Goal: Information Seeking & Learning: Learn about a topic

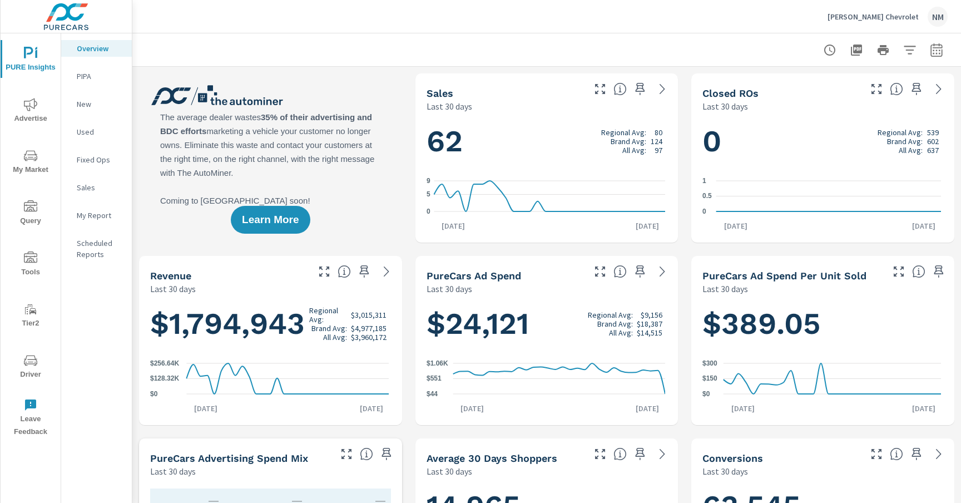
click at [937, 44] on icon "button" at bounding box center [936, 49] width 13 height 13
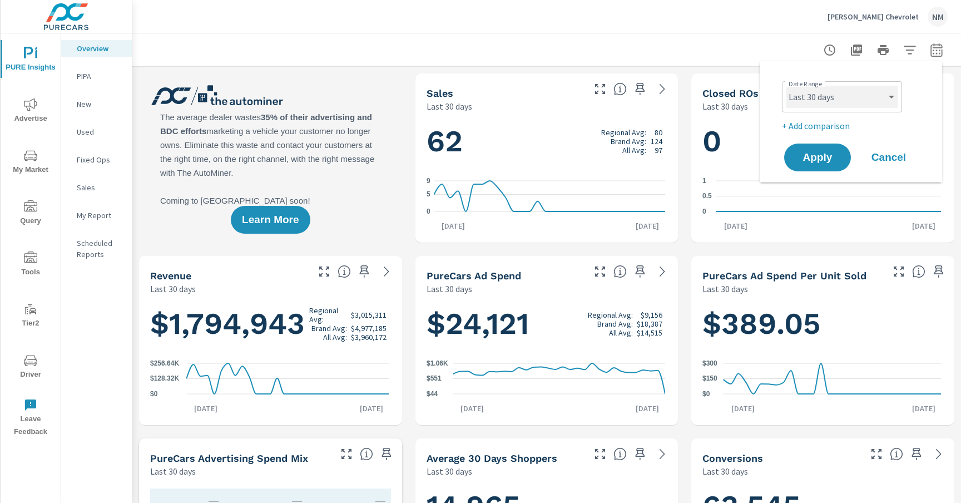
click at [849, 101] on select "Custom [DATE] Last week Last 7 days Last 14 days Last 30 days Last 45 days Last…" at bounding box center [841, 97] width 111 height 22
select select "Month to date"
click at [786, 86] on select "Custom [DATE] Last week Last 7 days Last 14 days Last 30 days Last 45 days Last…" at bounding box center [841, 97] width 111 height 22
click at [830, 122] on p "+ Add comparison" at bounding box center [853, 125] width 142 height 13
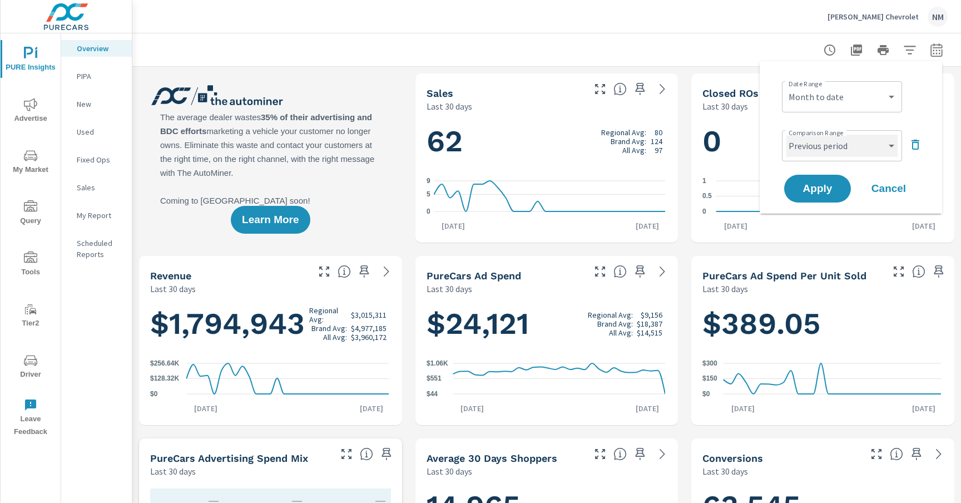
click at [826, 147] on select "Custom Previous period Previous month Previous year" at bounding box center [841, 146] width 111 height 22
select select "Previous month"
click at [786, 135] on select "Custom Previous period Previous month Previous year" at bounding box center [841, 146] width 111 height 22
click at [820, 184] on span "Apply" at bounding box center [818, 189] width 46 height 11
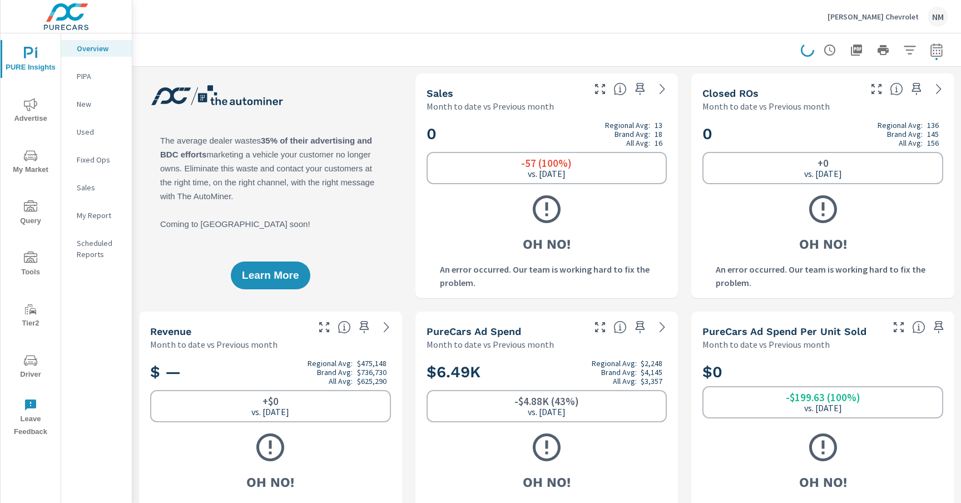
click at [935, 54] on icon "button" at bounding box center [936, 49] width 12 height 13
select select "Month to date"
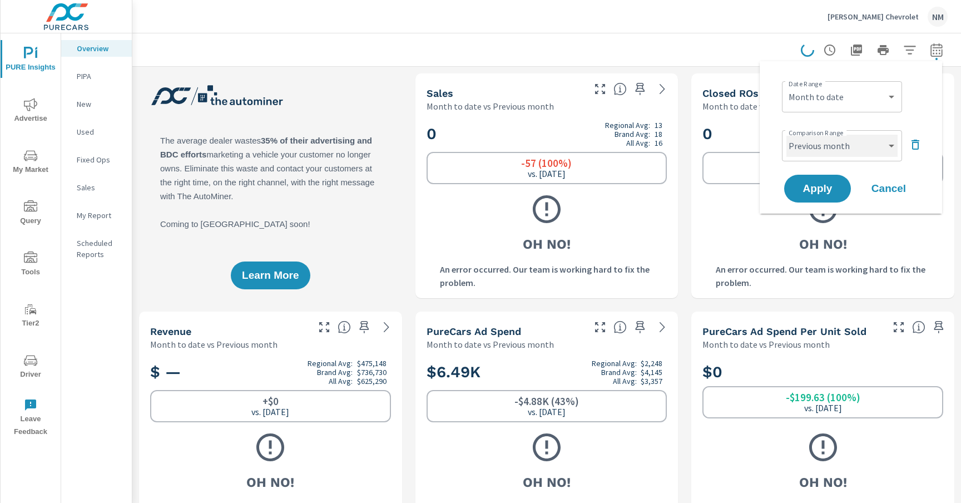
click at [856, 146] on select "Custom Previous period Previous month Previous year" at bounding box center [841, 146] width 111 height 22
select select "Previous year"
click at [786, 135] on select "Custom Previous period Previous month Previous year" at bounding box center [841, 146] width 111 height 22
click at [820, 181] on button "Apply" at bounding box center [817, 188] width 69 height 29
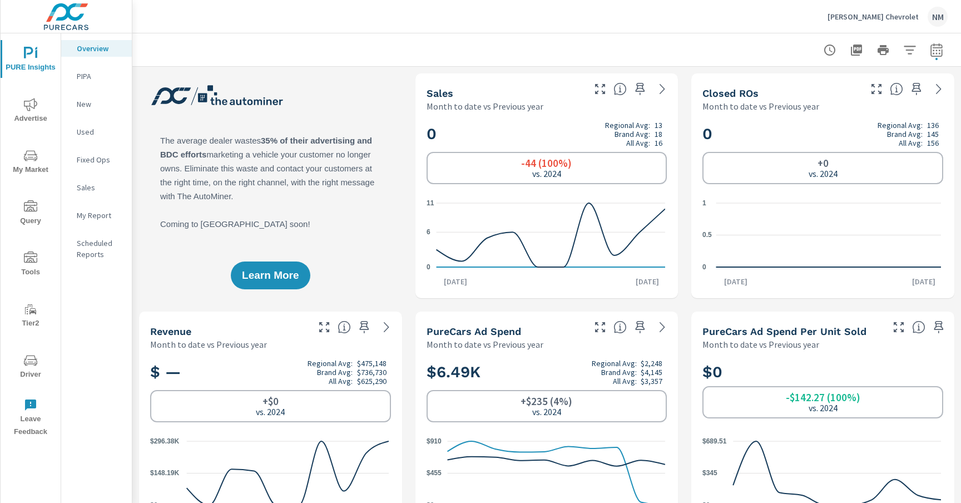
click at [934, 47] on icon "button" at bounding box center [936, 49] width 13 height 13
select select "Month to date"
select select "Previous year"
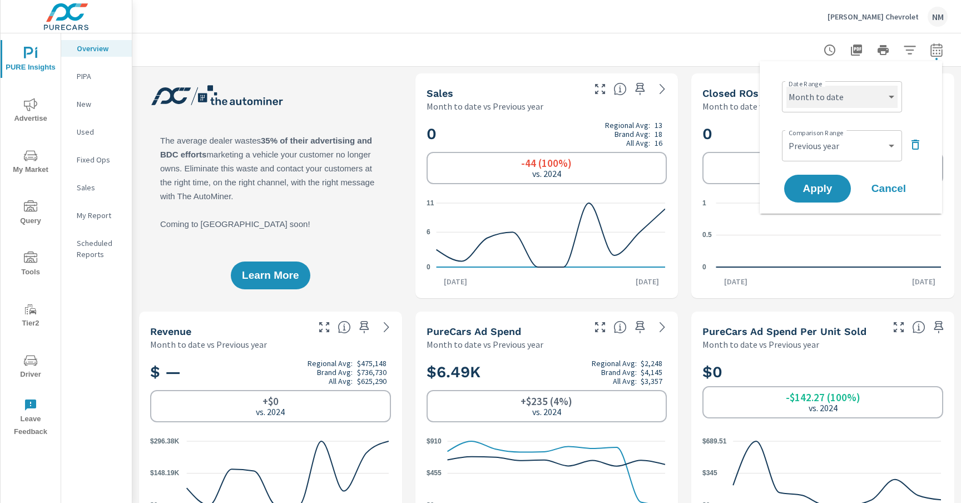
click at [832, 102] on select "Custom [DATE] Last week Last 7 days Last 14 days Last 30 days Last 45 days Last…" at bounding box center [841, 97] width 111 height 22
select select "Last month"
click at [786, 86] on select "Custom [DATE] Last week Last 7 days Last 14 days Last 30 days Last 45 days Last…" at bounding box center [841, 97] width 111 height 22
click at [817, 194] on span "Apply" at bounding box center [818, 189] width 46 height 11
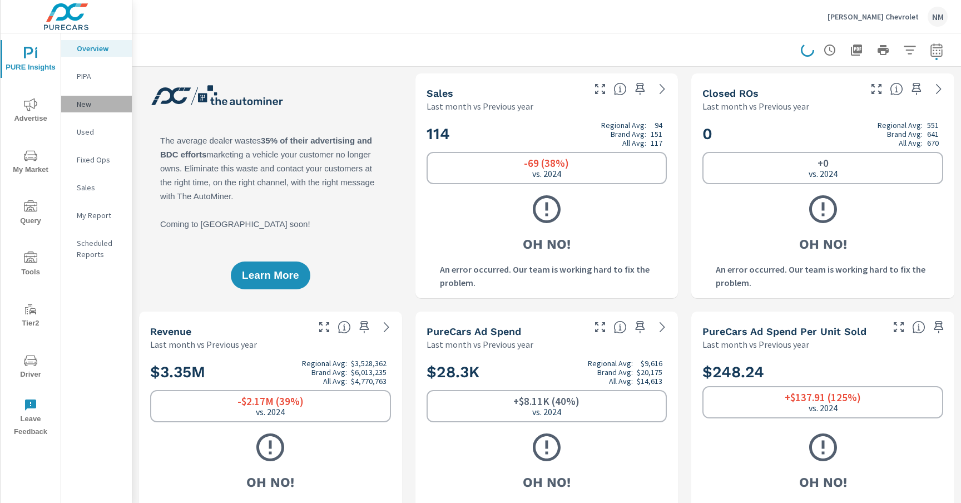
click at [112, 97] on div "New" at bounding box center [96, 104] width 71 height 17
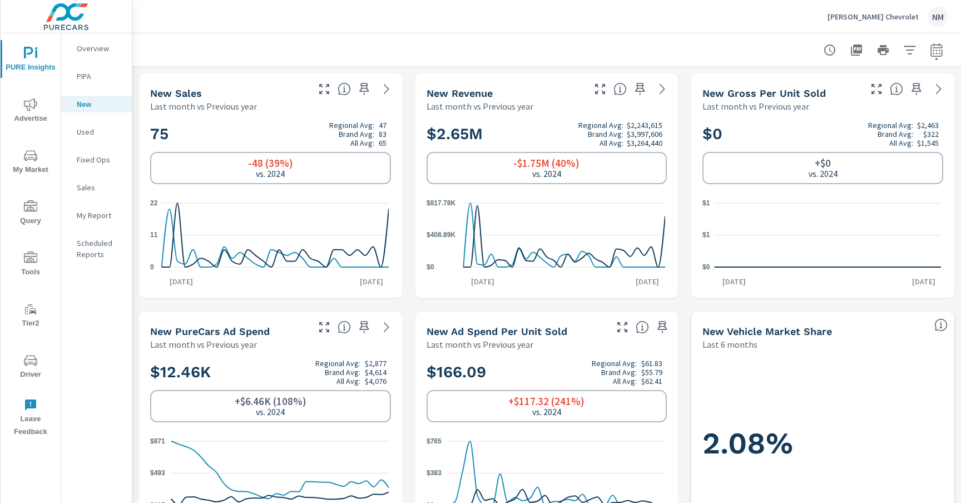
click at [31, 165] on span "My Market" at bounding box center [30, 162] width 53 height 27
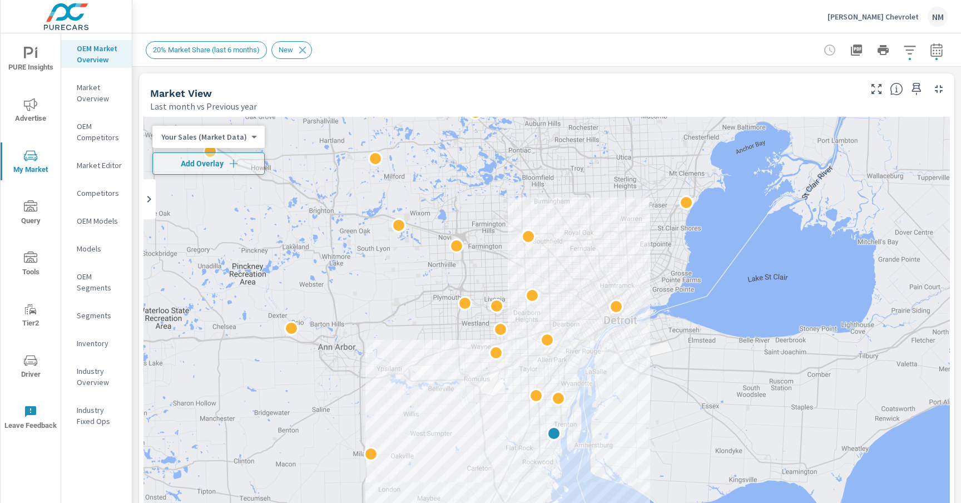
click at [227, 145] on div "Your Sales (Market Data) 0 ​" at bounding box center [208, 137] width 112 height 22
click at [232, 136] on body "PURE Insights Advertise My Market Query Tools Tier2 Driver Leave Feedback OEM M…" at bounding box center [480, 251] width 961 height 503
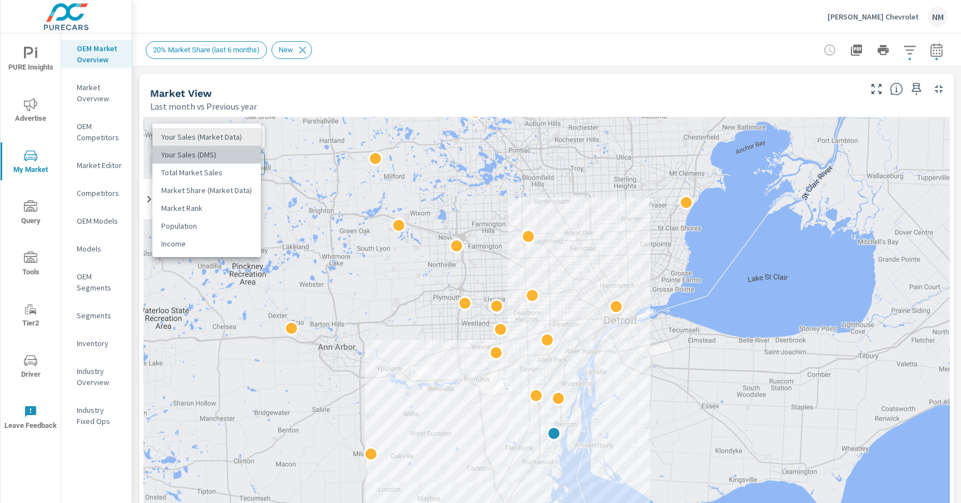
click at [235, 150] on li "Your Sales (DMS)" at bounding box center [206, 155] width 108 height 18
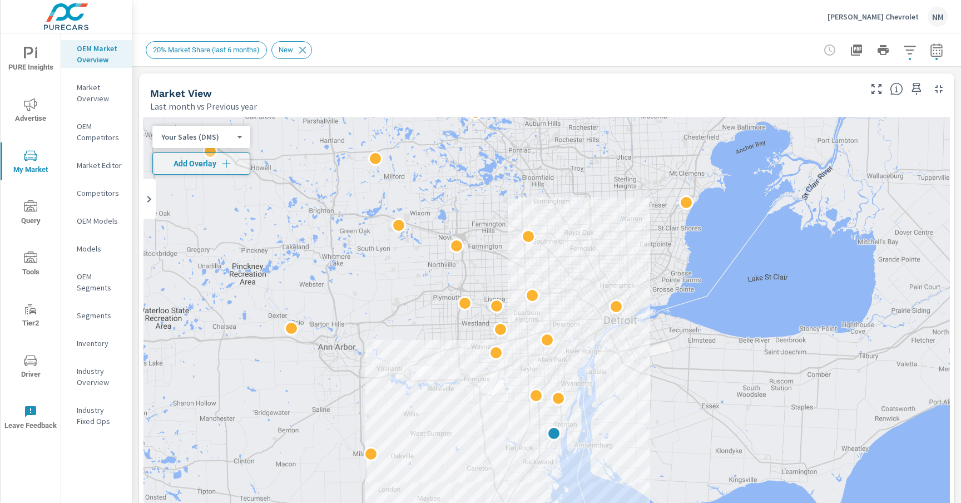
click at [939, 52] on button "button" at bounding box center [936, 50] width 22 height 22
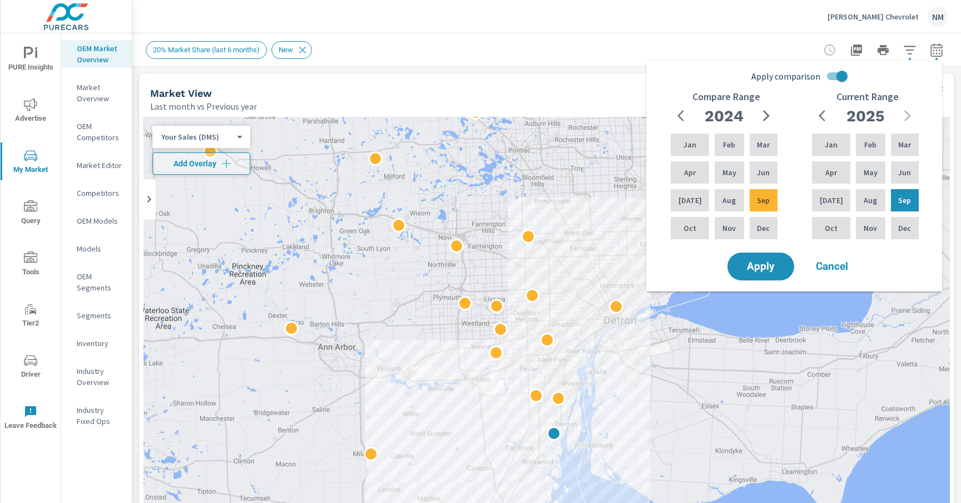
click at [578, 34] on div "20% Market Share (last 6 months) New" at bounding box center [547, 49] width 802 height 33
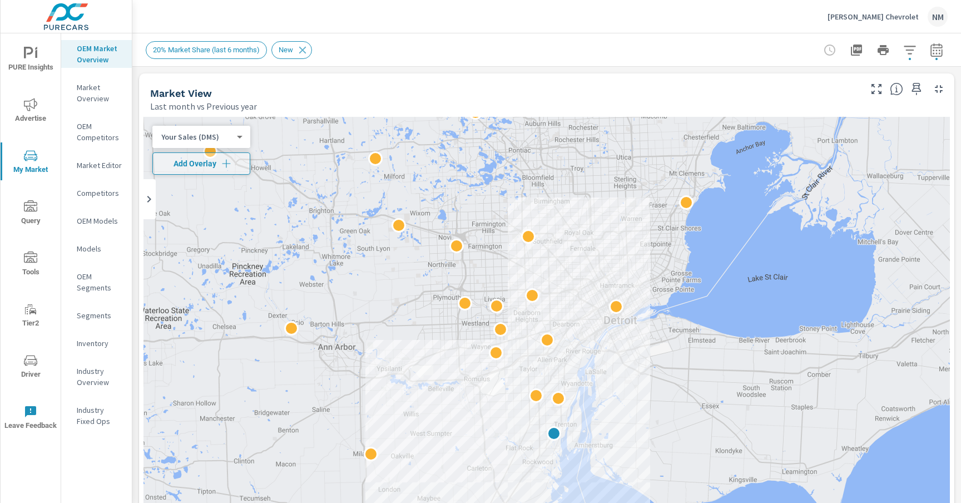
click at [913, 55] on button "button" at bounding box center [910, 50] width 22 height 22
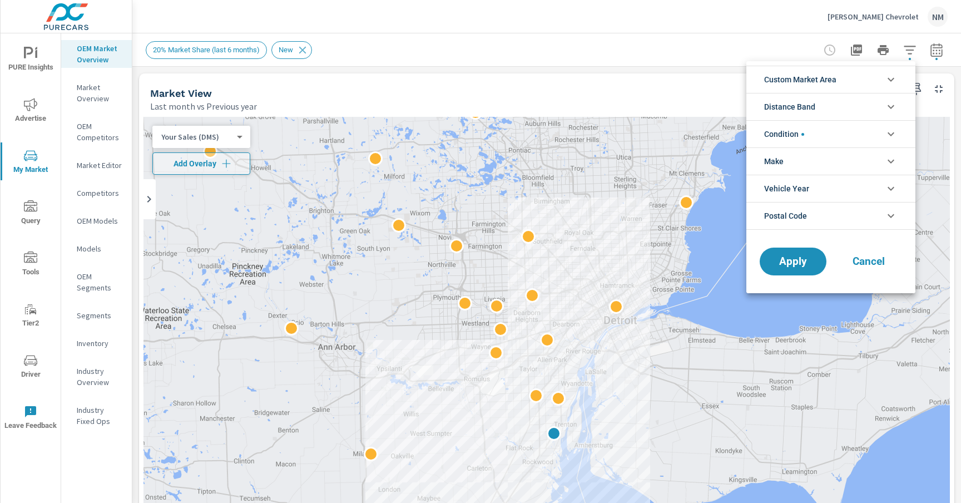
click at [828, 82] on span "Custom Market Area" at bounding box center [800, 79] width 72 height 27
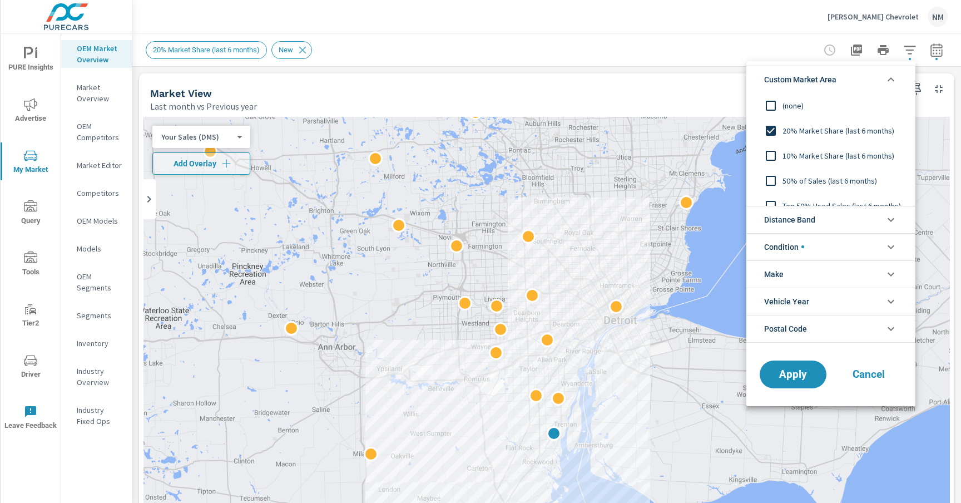
click at [815, 131] on span "20% Market Share (last 6 months)" at bounding box center [844, 130] width 122 height 13
click at [886, 73] on icon "filter options" at bounding box center [890, 79] width 13 height 13
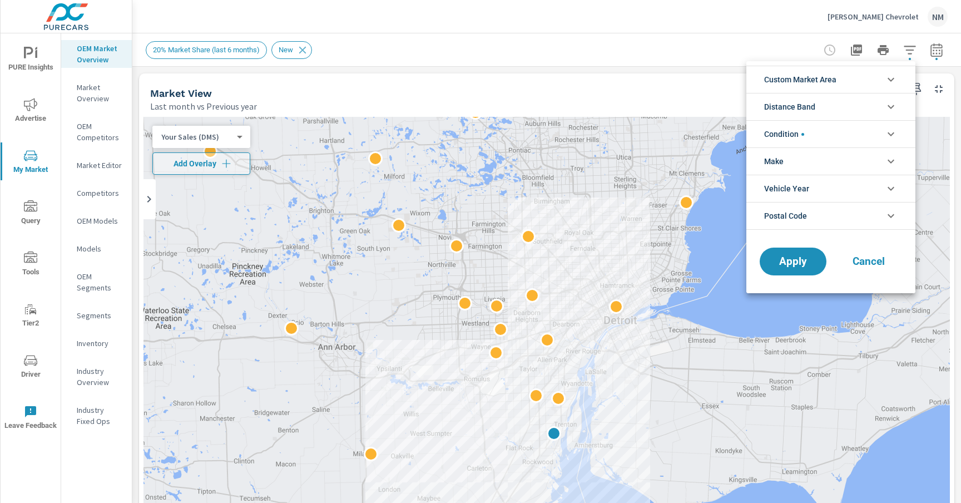
click at [835, 112] on li "Distance Band" at bounding box center [830, 106] width 169 height 27
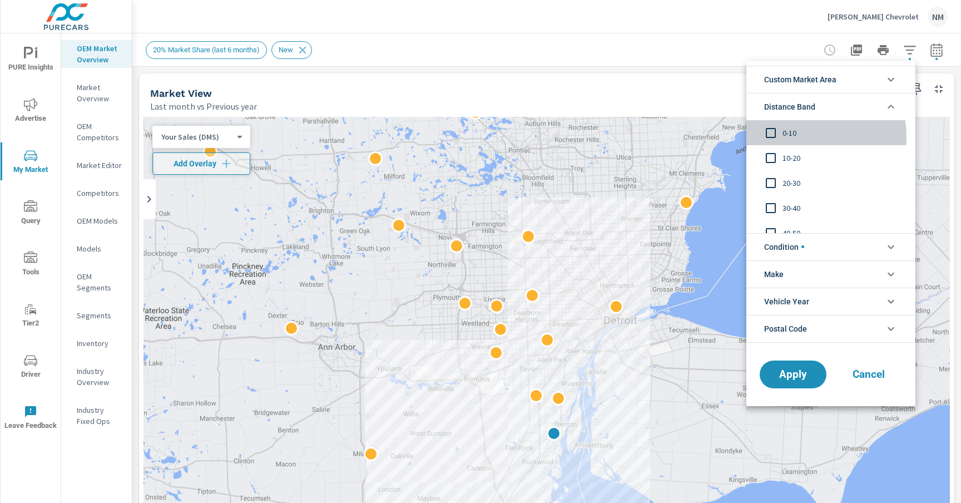
click at [792, 137] on span "0-10" at bounding box center [844, 132] width 122 height 13
click at [790, 152] on span "10-20" at bounding box center [844, 157] width 122 height 13
click at [791, 181] on span "20-30" at bounding box center [844, 182] width 122 height 13
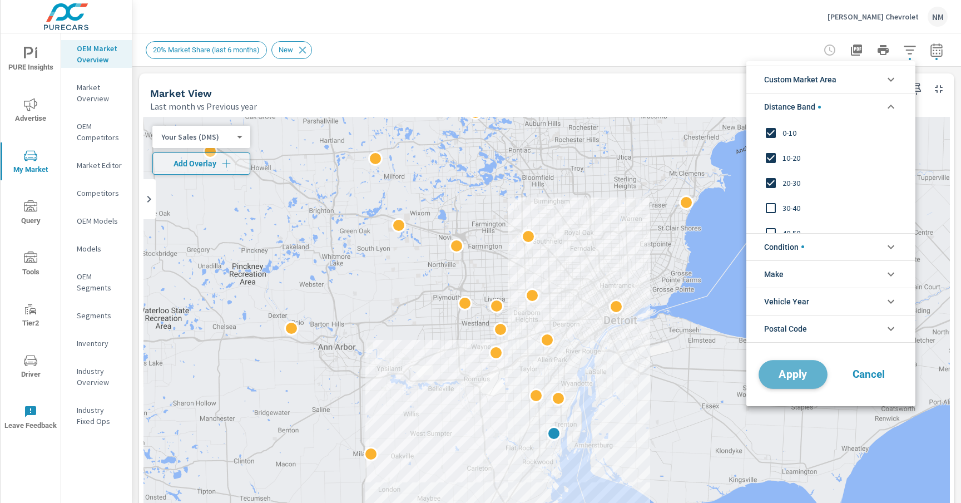
click at [802, 366] on button "Apply" at bounding box center [793, 374] width 69 height 29
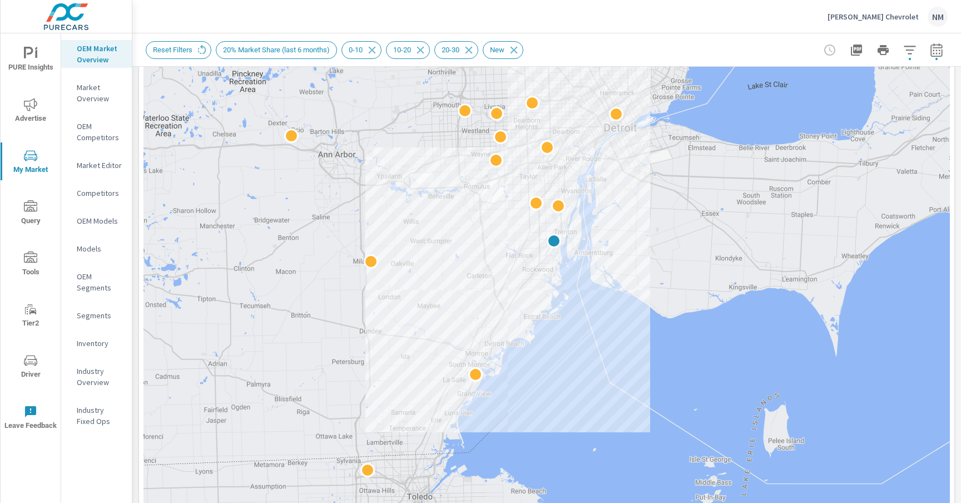
scroll to position [55, 0]
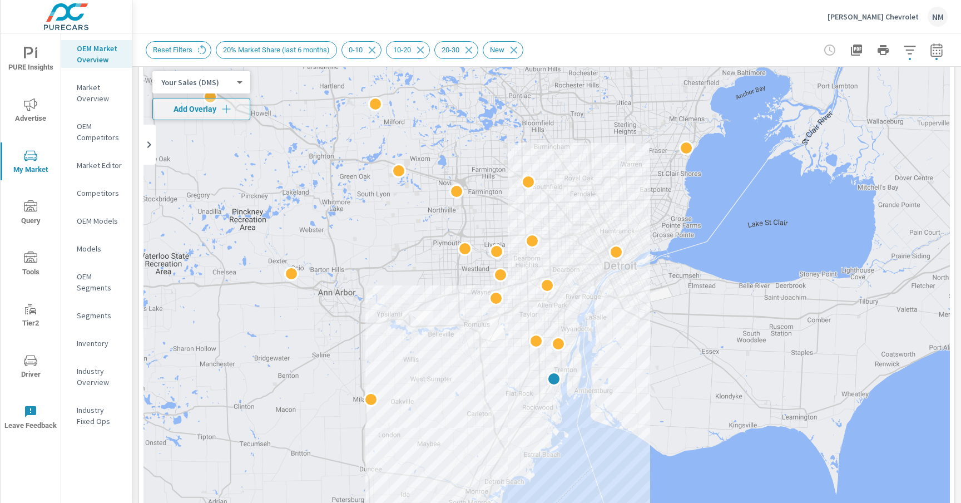
click at [930, 55] on icon "button" at bounding box center [936, 49] width 13 height 13
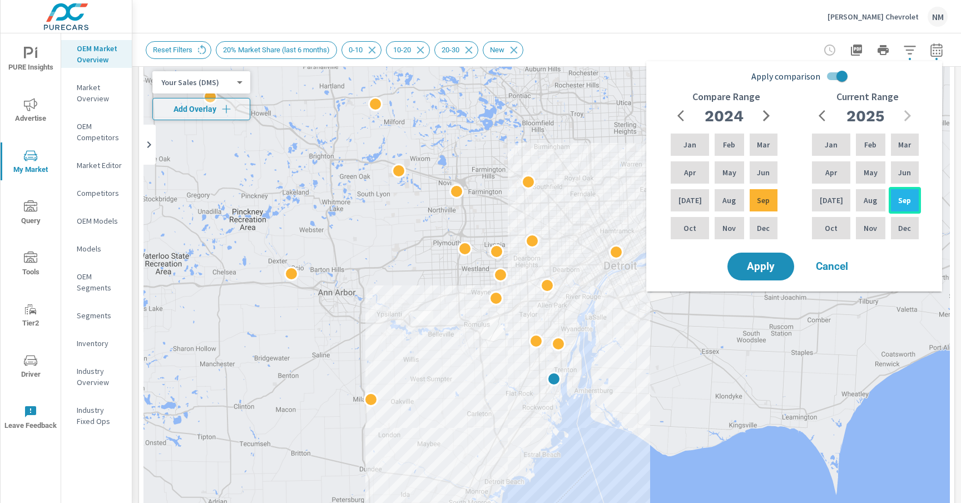
click at [902, 196] on p "Sep" at bounding box center [904, 200] width 13 height 11
click at [828, 201] on p "[DATE]" at bounding box center [831, 200] width 23 height 11
click at [765, 179] on div "Jun" at bounding box center [763, 172] width 32 height 27
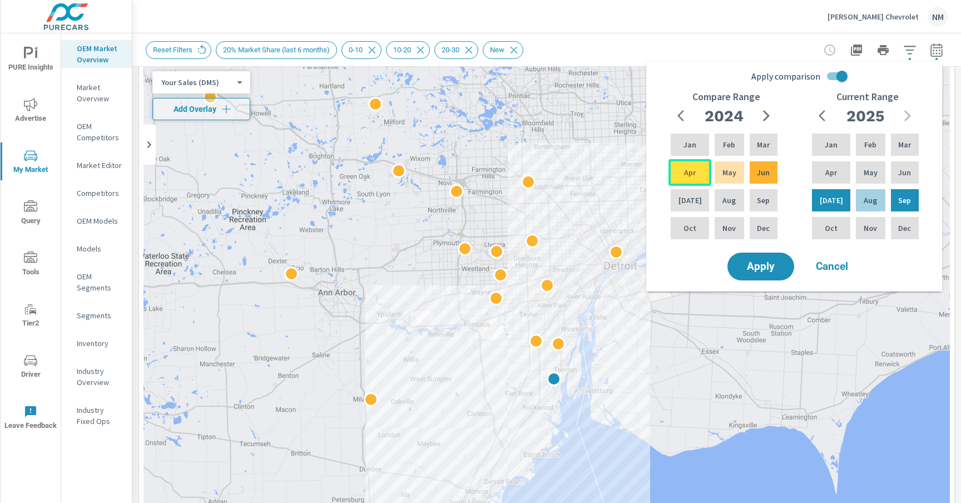
click at [676, 179] on div "Apr" at bounding box center [690, 172] width 43 height 27
click at [772, 116] on icon "button" at bounding box center [766, 115] width 13 height 13
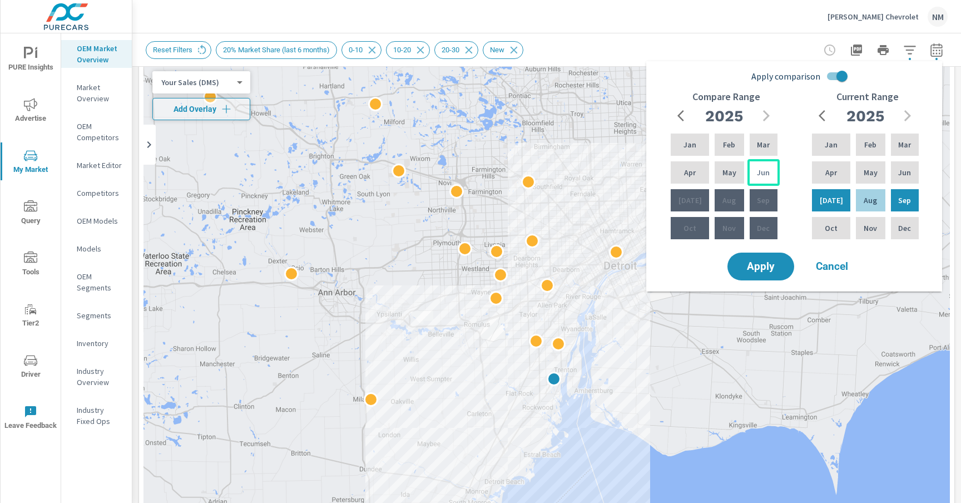
click at [761, 170] on p "Jun" at bounding box center [763, 172] width 13 height 11
click at [680, 173] on div "Apr" at bounding box center [690, 172] width 43 height 27
click at [763, 267] on span "Apply" at bounding box center [761, 266] width 46 height 11
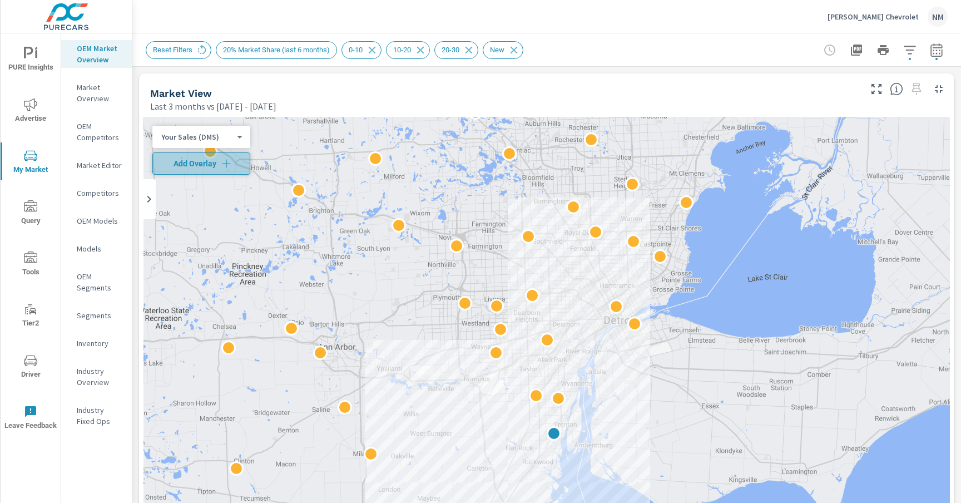
click at [226, 161] on icon "button" at bounding box center [226, 163] width 11 height 11
click at [227, 128] on div "Your Sales (DMS) 1 ​" at bounding box center [201, 137] width 98 height 22
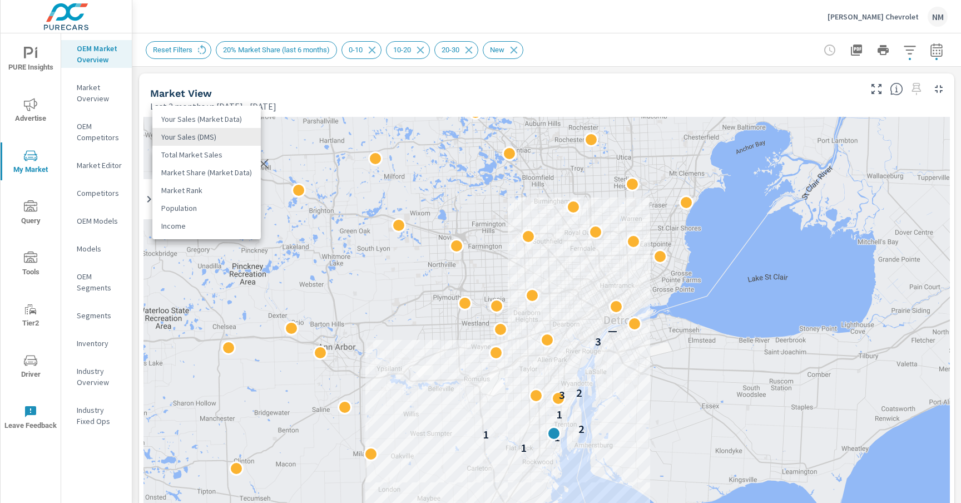
click at [229, 134] on body "PURE Insights Advertise My Market Query Tools Tier2 Driver Leave Feedback OEM M…" at bounding box center [480, 251] width 961 height 503
click at [237, 117] on li "Your Sales (Market Data)" at bounding box center [206, 119] width 108 height 18
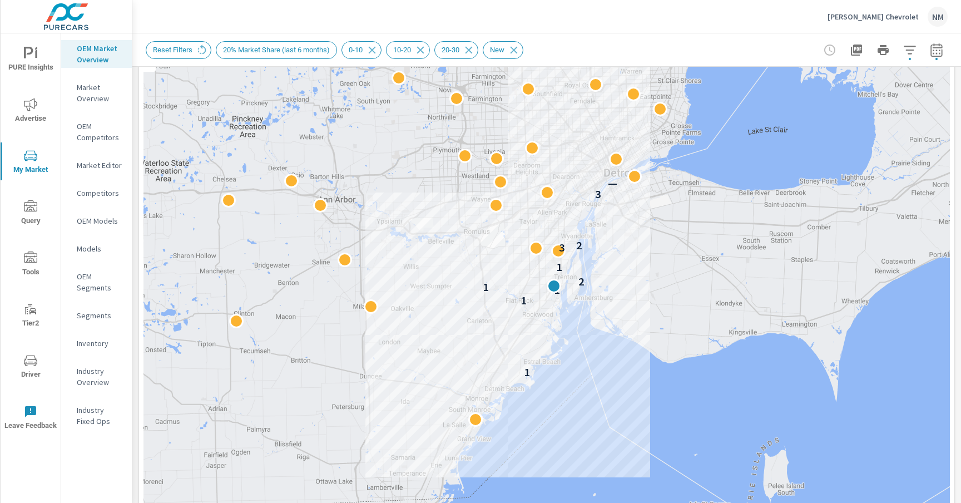
scroll to position [148, 0]
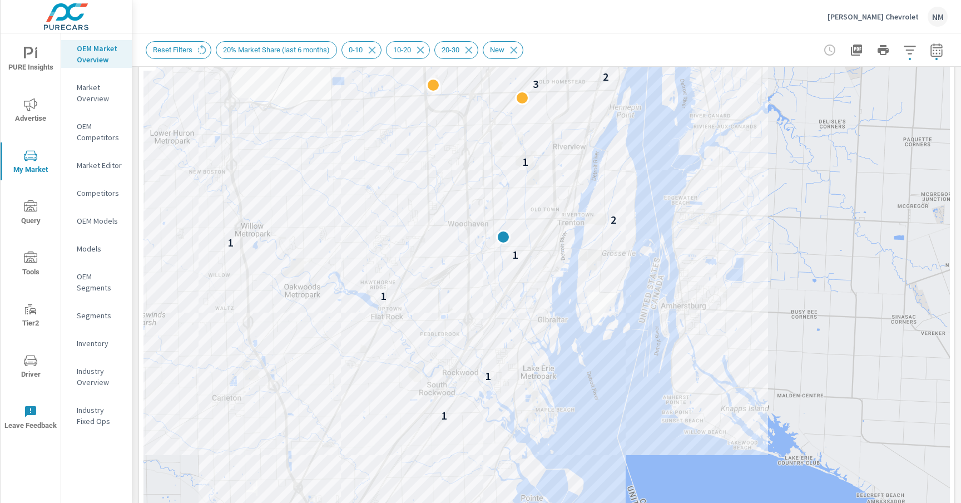
drag, startPoint x: 655, startPoint y: 325, endPoint x: 702, endPoint y: 192, distance: 141.1
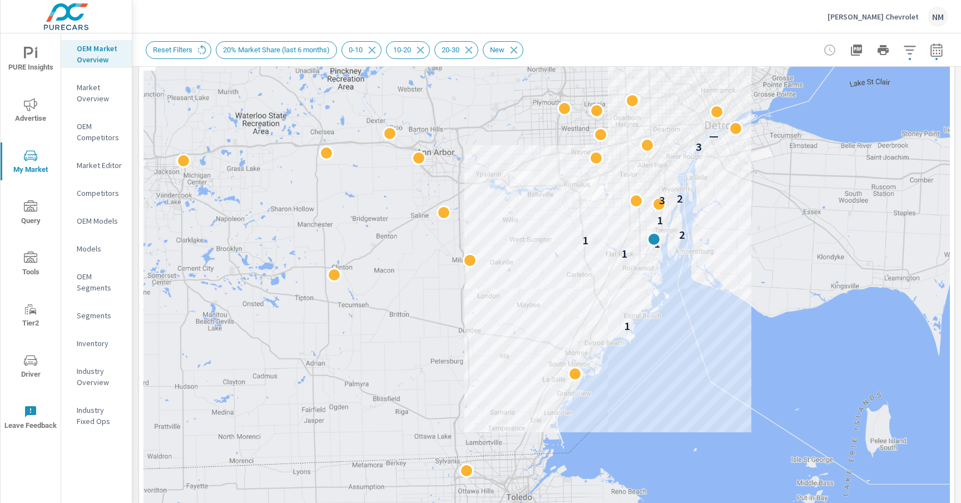
drag, startPoint x: 747, startPoint y: 175, endPoint x: 719, endPoint y: 222, distance: 55.4
click at [719, 222] on div "1 1 1 1 2 1 3 2 3 —" at bounding box center [546, 277] width 806 height 618
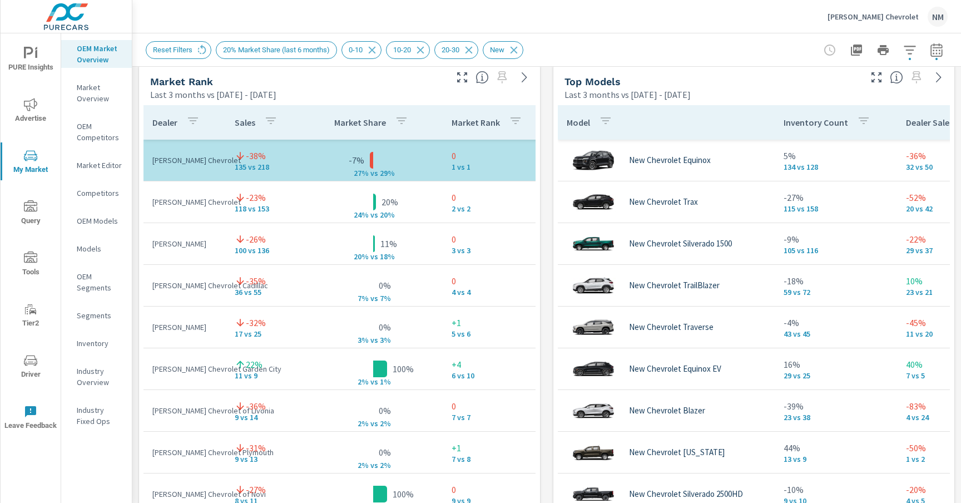
scroll to position [722, 0]
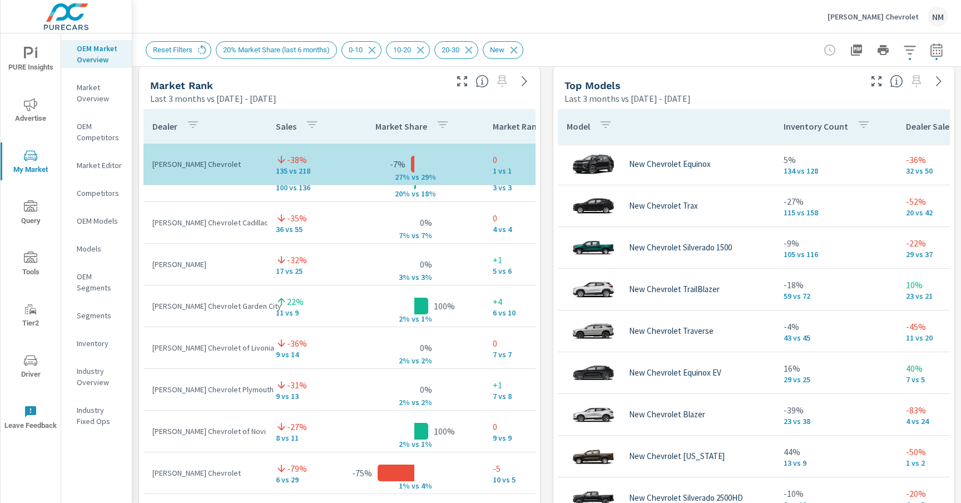
scroll to position [44, 0]
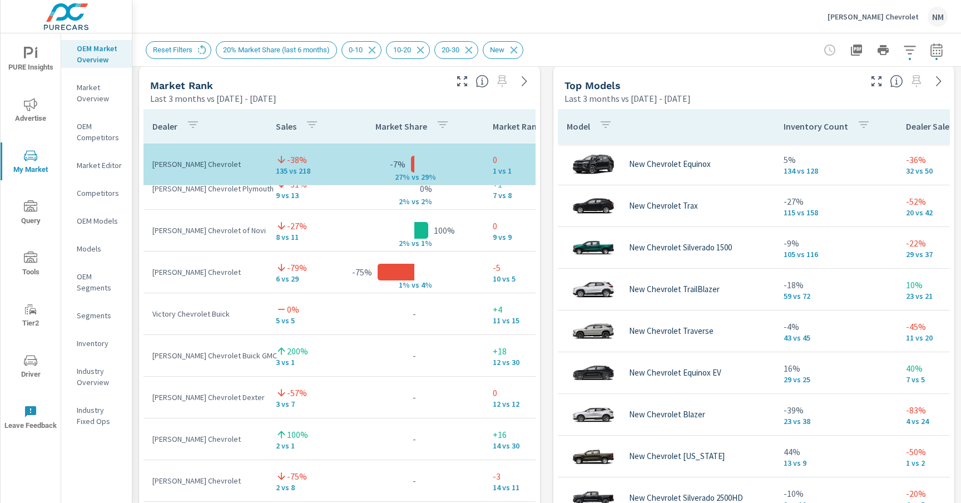
scroll to position [289, 0]
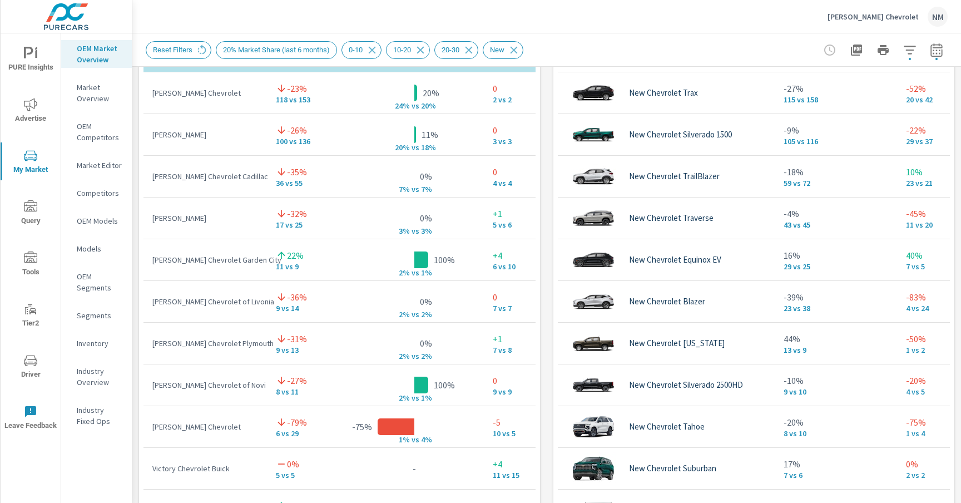
scroll to position [707, 0]
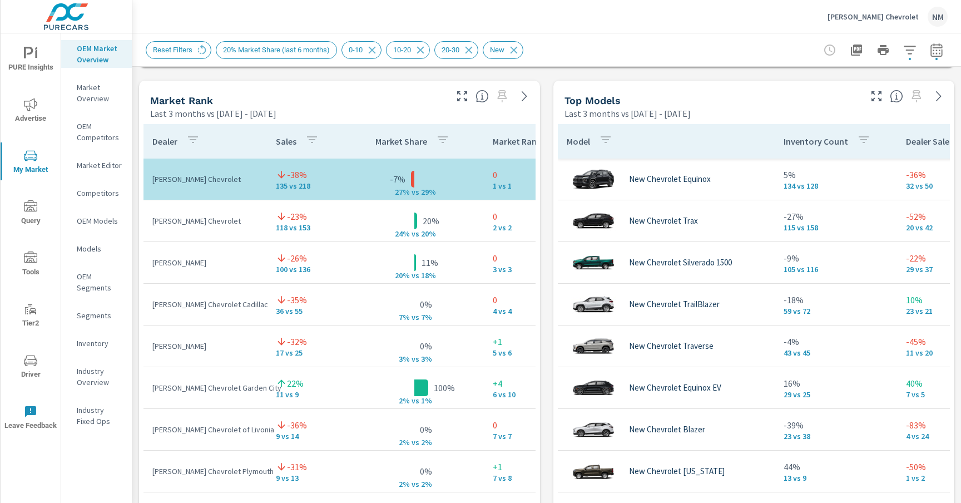
click at [871, 97] on icon "button" at bounding box center [876, 96] width 13 height 13
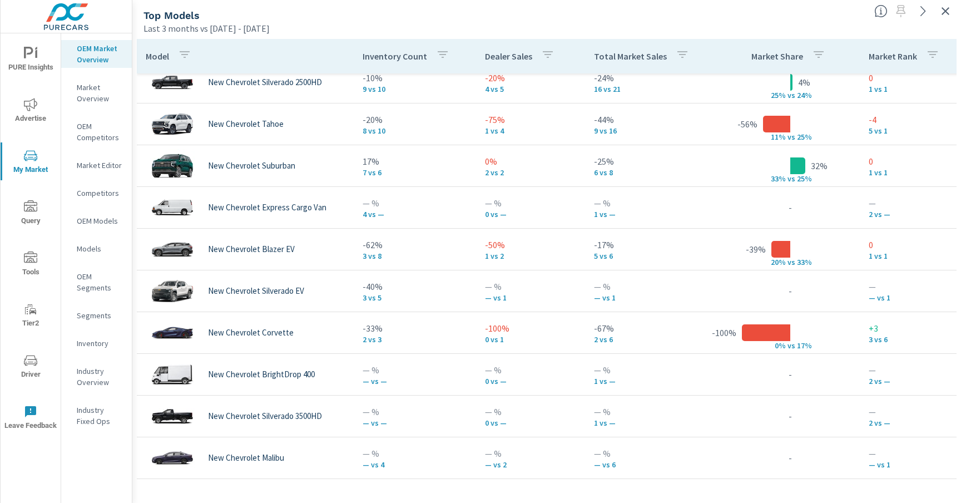
scroll to position [355, 0]
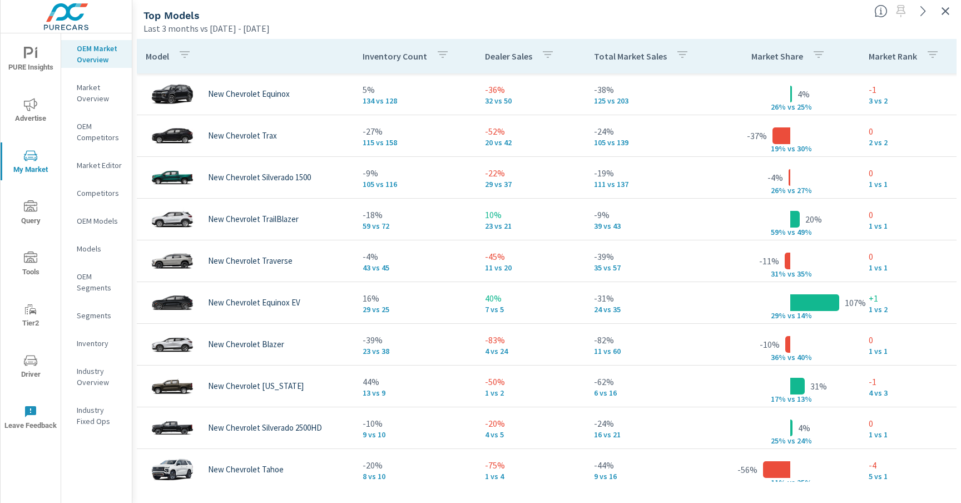
drag, startPoint x: 943, startPoint y: 10, endPoint x: 941, endPoint y: 16, distance: 6.0
click at [943, 10] on icon "button" at bounding box center [945, 10] width 13 height 13
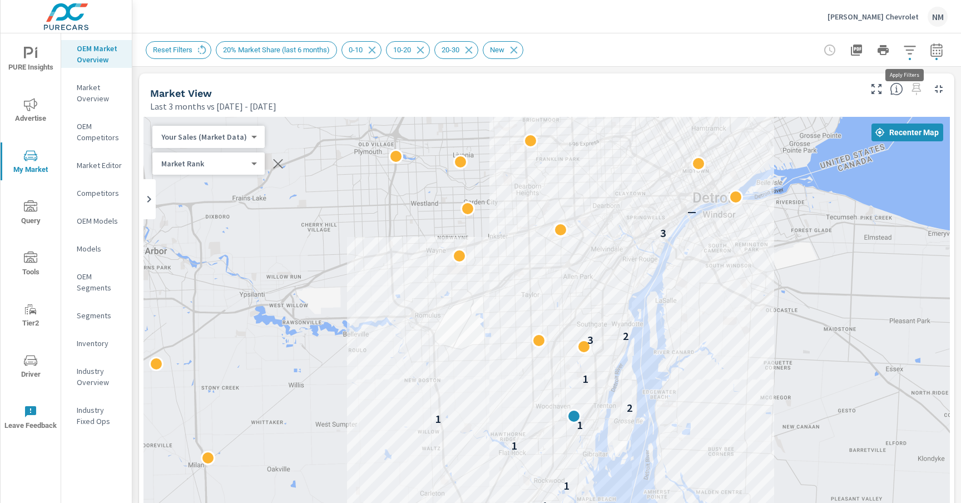
click at [903, 48] on icon "button" at bounding box center [909, 49] width 13 height 13
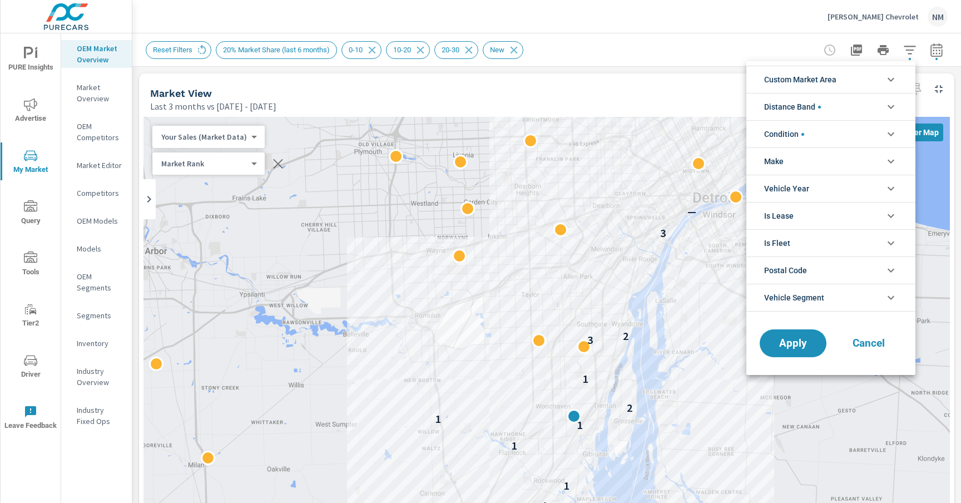
click at [901, 48] on div at bounding box center [480, 251] width 961 height 503
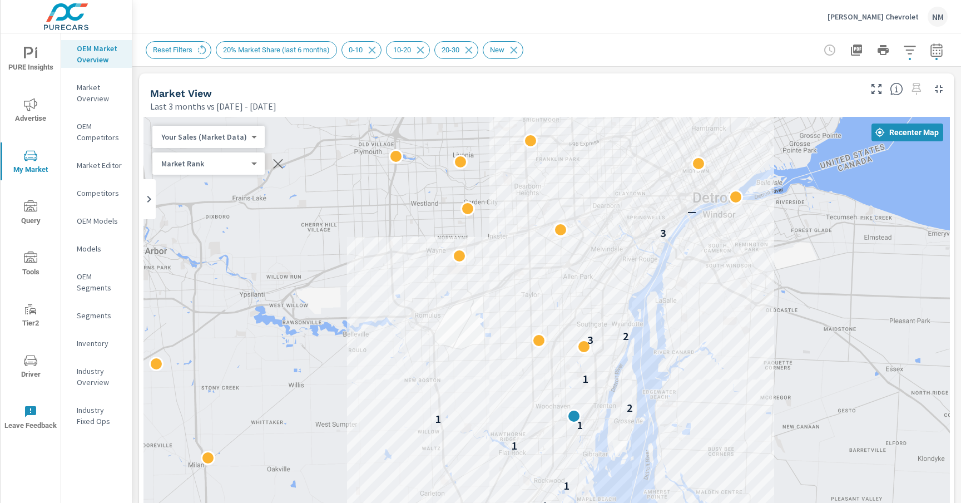
click at [934, 51] on icon "button" at bounding box center [936, 49] width 13 height 13
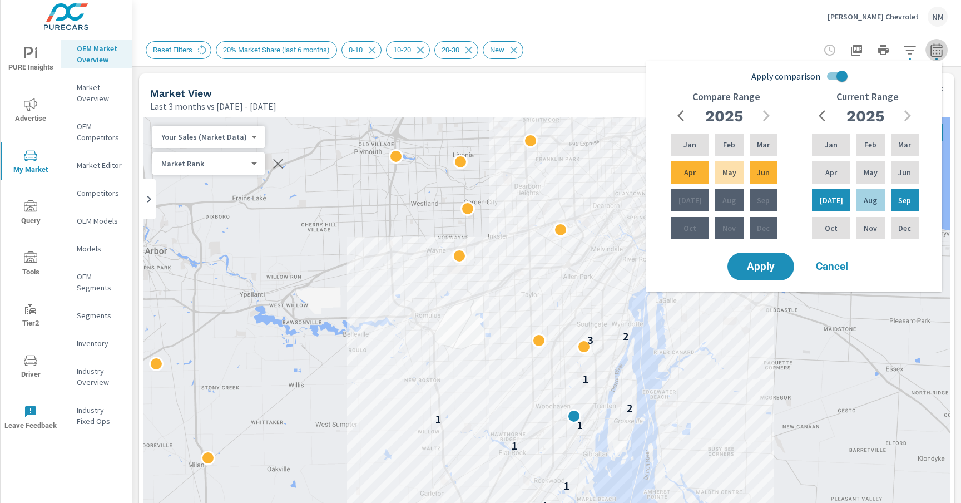
click at [934, 51] on icon "button" at bounding box center [936, 49] width 13 height 13
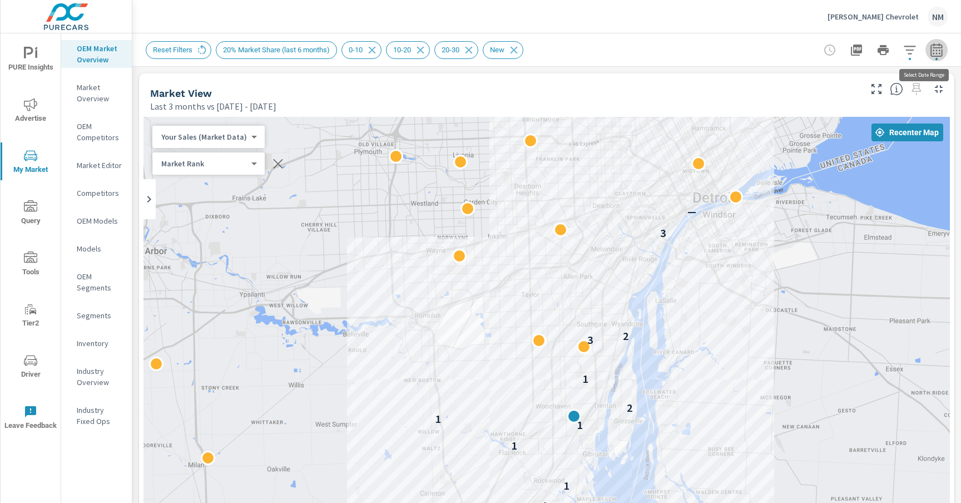
click at [930, 51] on icon "button" at bounding box center [936, 49] width 13 height 13
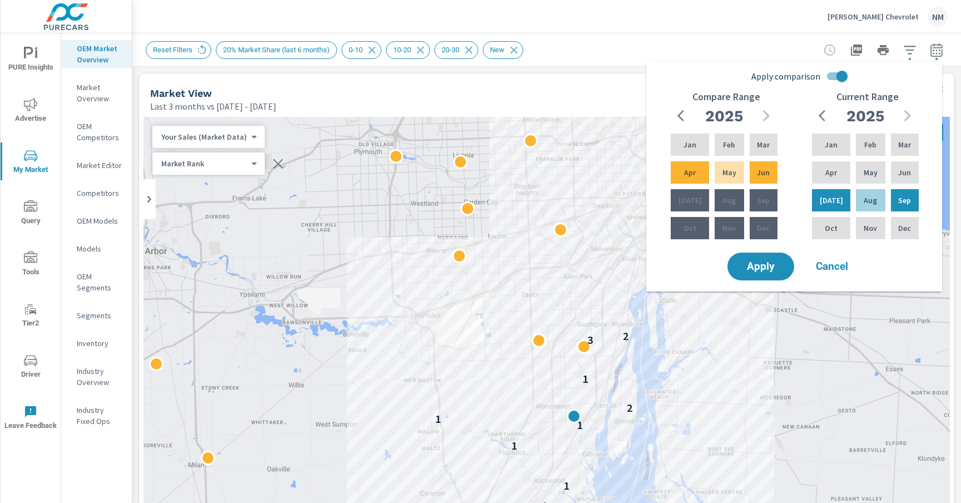
click at [604, 47] on div "Reset Filters 20% Market Share (last 6 months) 0-10 10-20 20-30 New" at bounding box center [469, 50] width 646 height 18
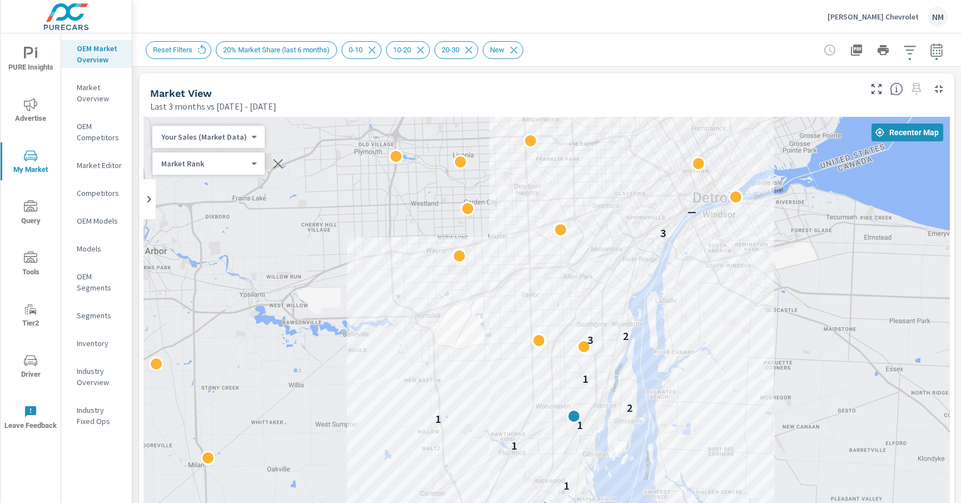
click at [284, 49] on span "20% Market Share (last 6 months)" at bounding box center [276, 50] width 120 height 8
click at [616, 48] on div "Reset Filters 20% Market Share (last 6 months) 0-10 10-20 20-30 New" at bounding box center [469, 50] width 646 height 18
click at [908, 51] on icon "button" at bounding box center [909, 49] width 13 height 13
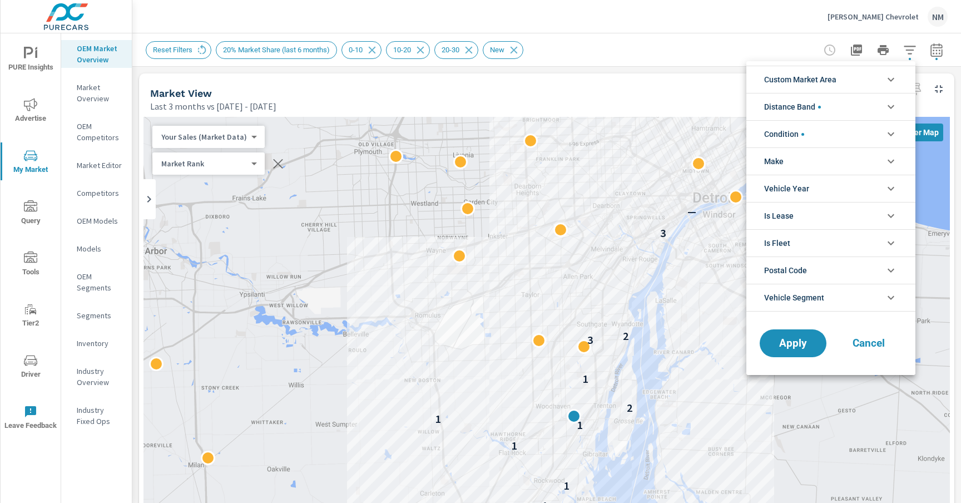
click at [846, 87] on li "Custom Market Area" at bounding box center [830, 79] width 169 height 27
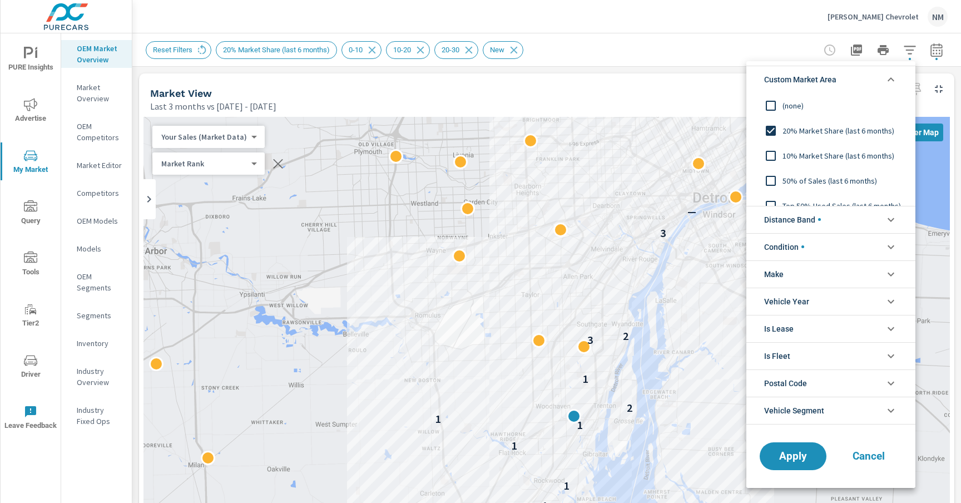
click at [769, 132] on input "filter options" at bounding box center [770, 130] width 23 height 23
click at [793, 459] on span "Apply" at bounding box center [793, 455] width 46 height 11
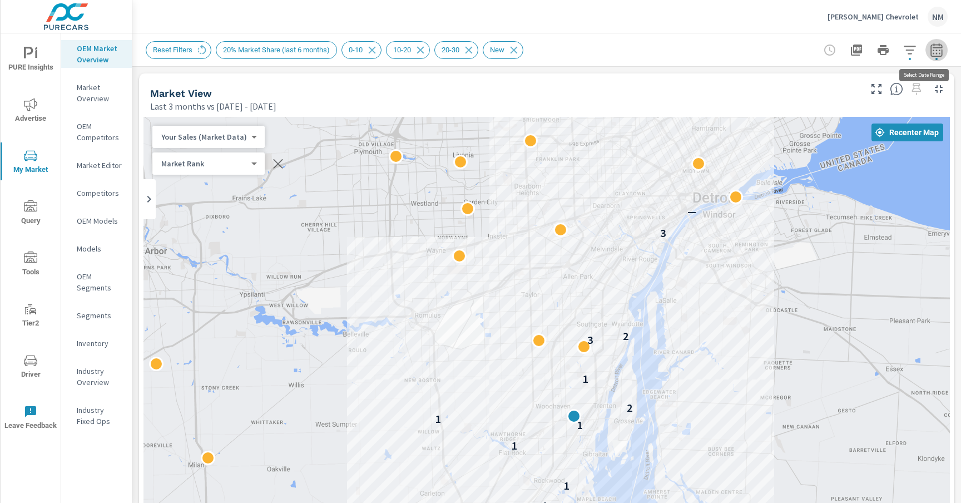
click at [933, 53] on icon "button" at bounding box center [936, 51] width 7 height 4
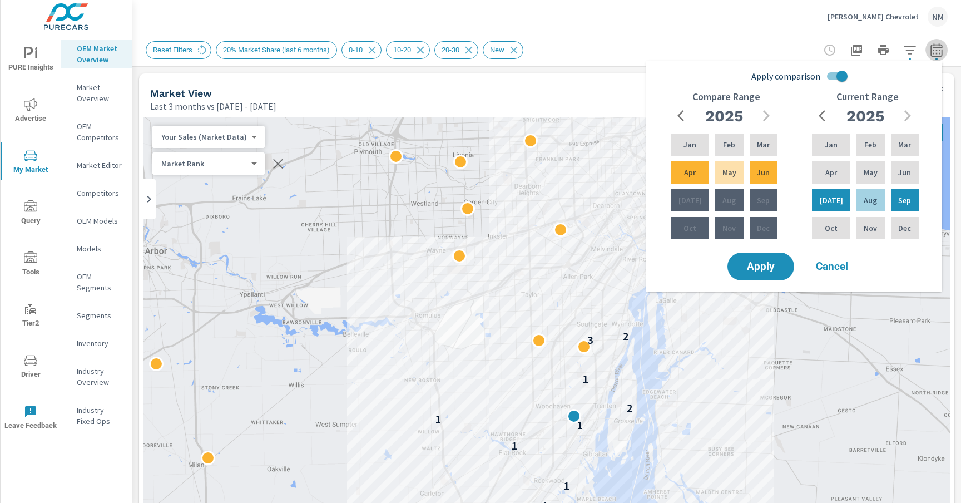
click at [933, 53] on icon "button" at bounding box center [936, 51] width 7 height 4
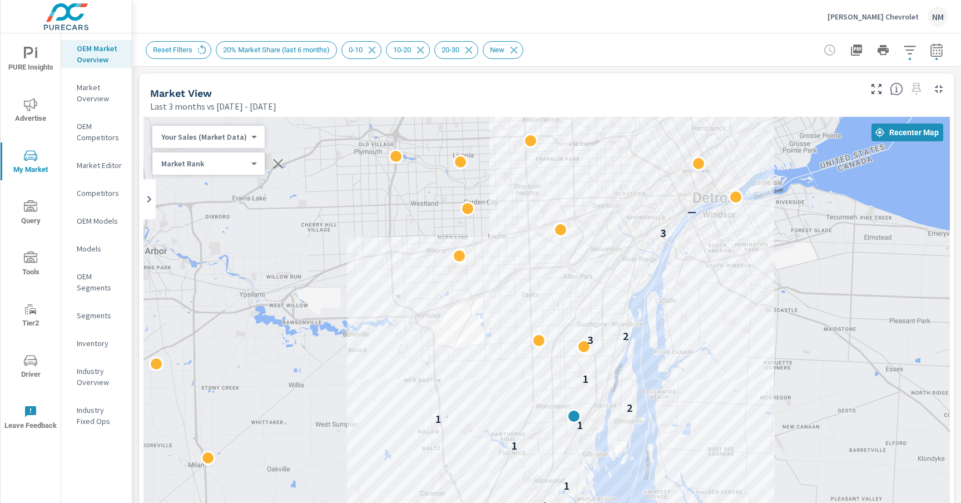
click at [903, 53] on icon "button" at bounding box center [909, 49] width 13 height 13
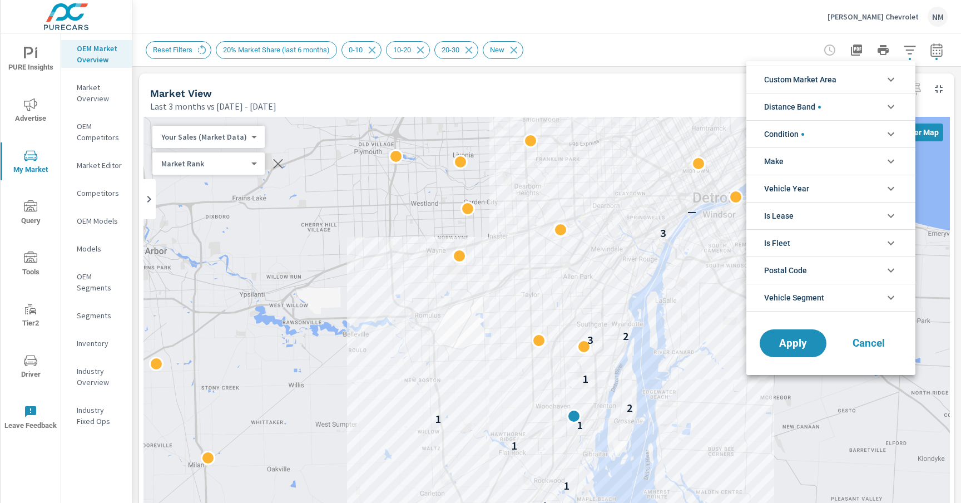
click at [841, 81] on li "Custom Market Area" at bounding box center [830, 79] width 169 height 27
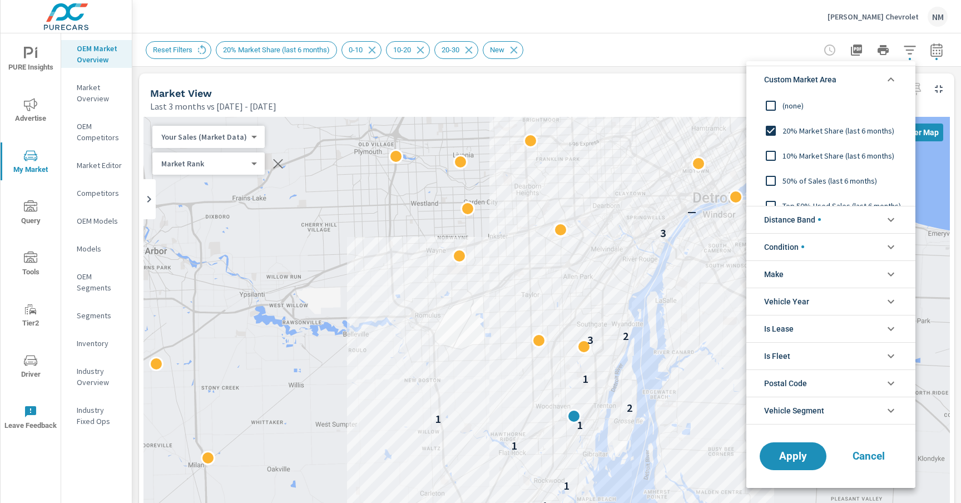
click at [790, 105] on span "(none)" at bounding box center [844, 105] width 122 height 13
click at [788, 453] on span "Apply" at bounding box center [793, 455] width 46 height 11
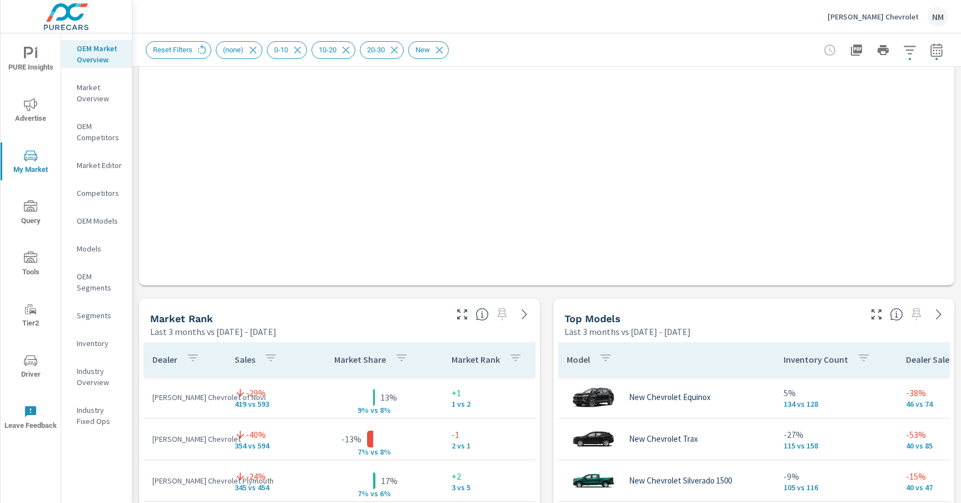
scroll to position [613, 0]
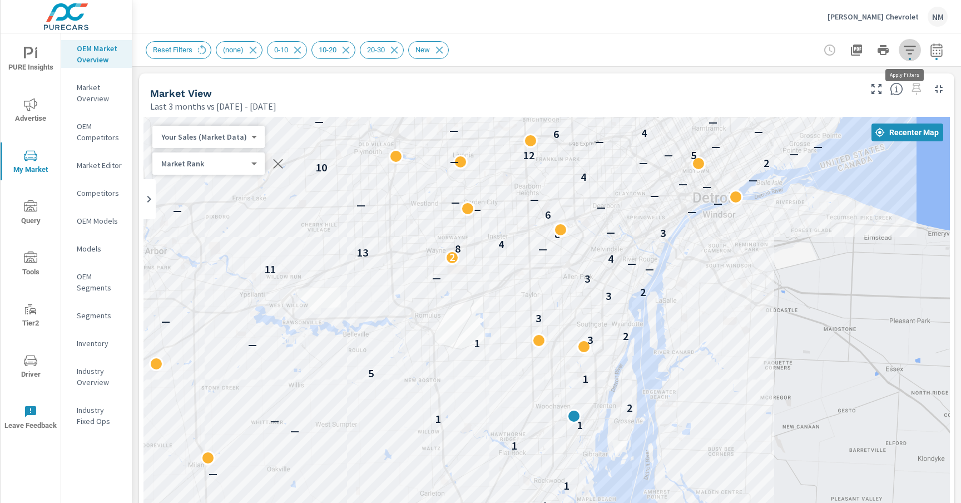
click at [908, 51] on icon "button" at bounding box center [909, 49] width 13 height 13
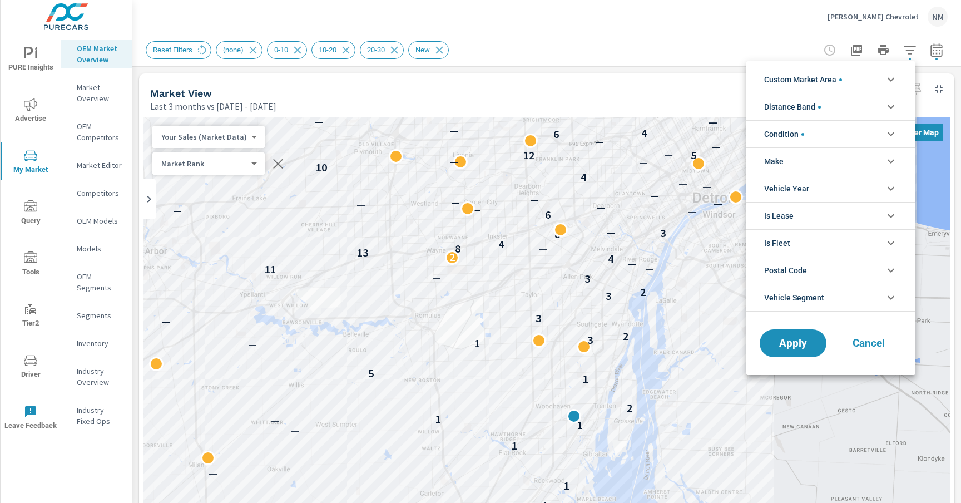
click at [908, 51] on div at bounding box center [480, 251] width 961 height 503
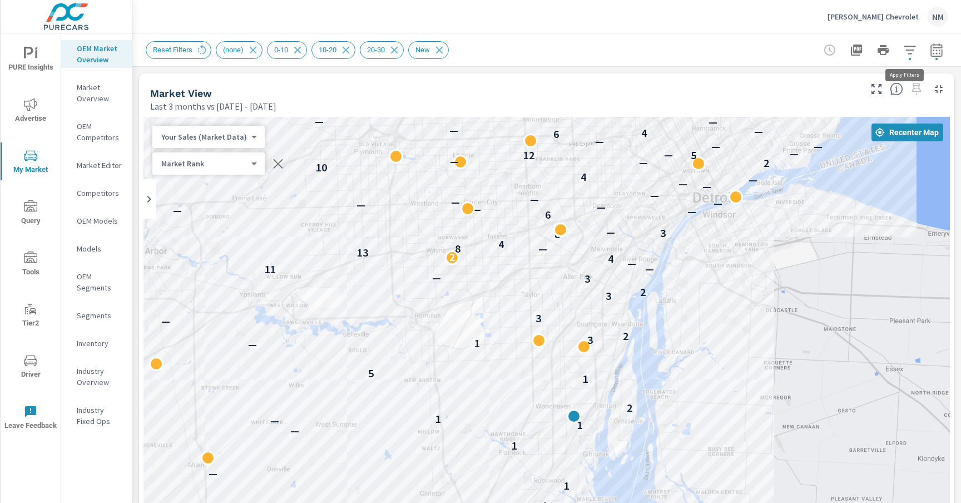
click at [910, 51] on icon "button" at bounding box center [909, 49] width 13 height 13
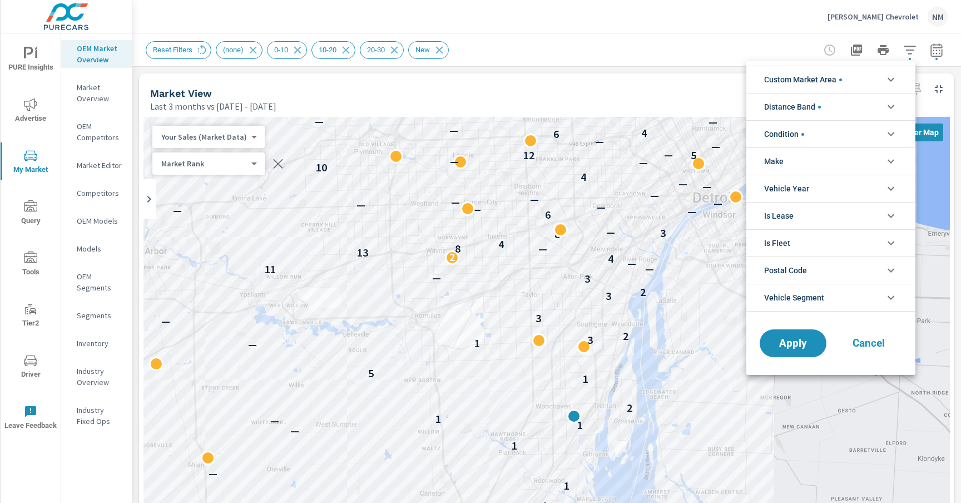
click at [842, 85] on span "Custom Market Area" at bounding box center [803, 79] width 78 height 27
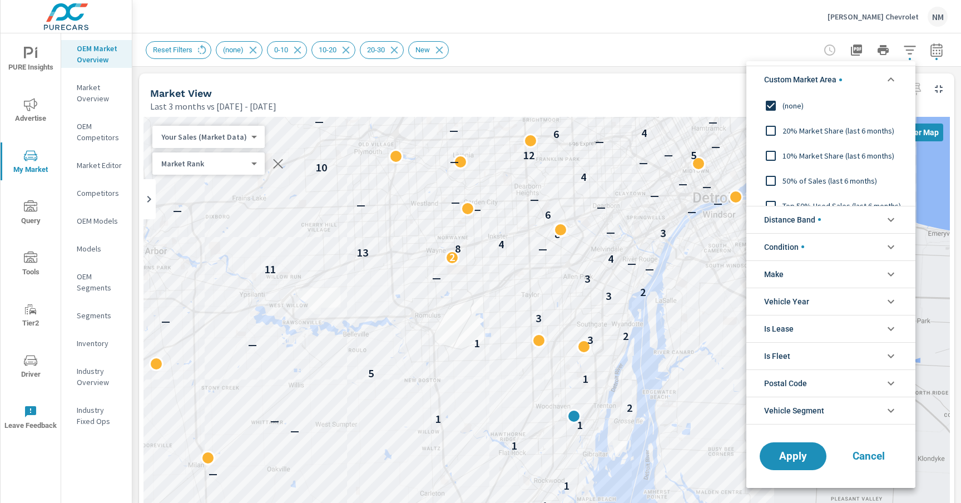
click at [915, 53] on div at bounding box center [480, 251] width 961 height 503
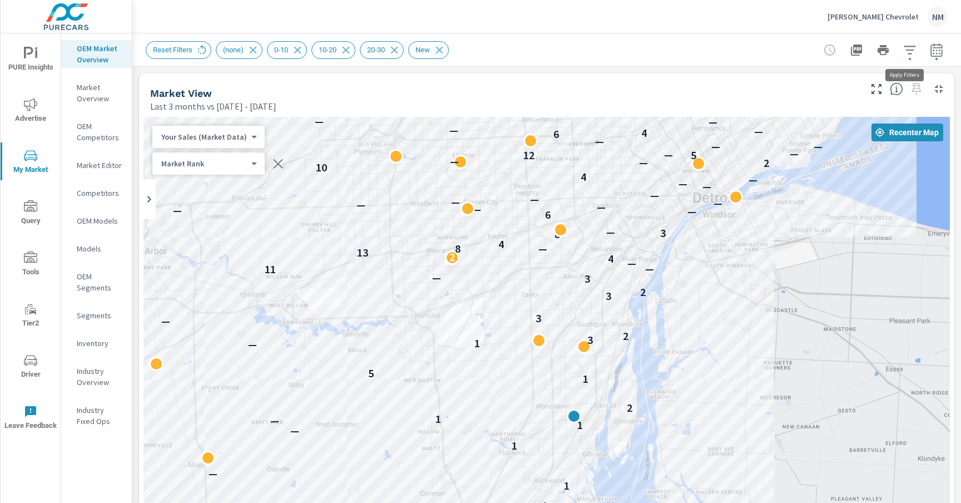
click at [904, 53] on icon "button" at bounding box center [910, 50] width 12 height 8
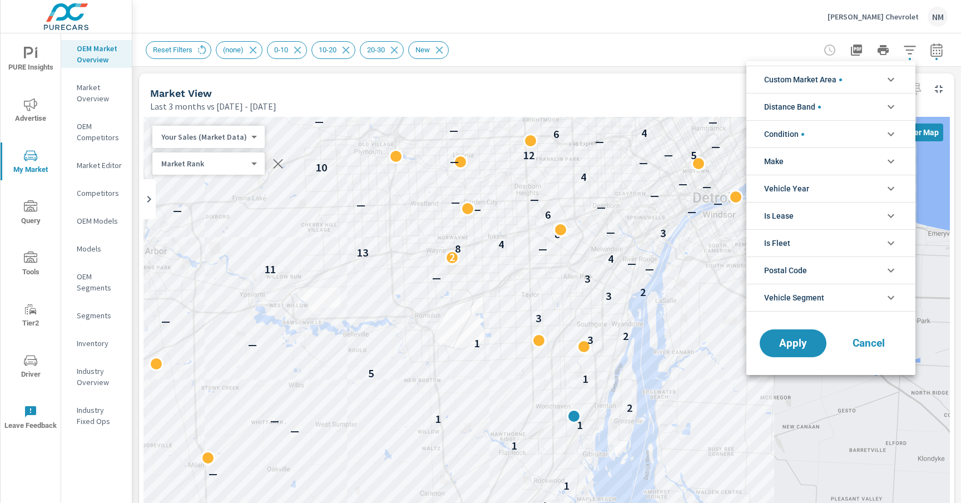
click at [839, 111] on li "Distance Band" at bounding box center [830, 106] width 169 height 27
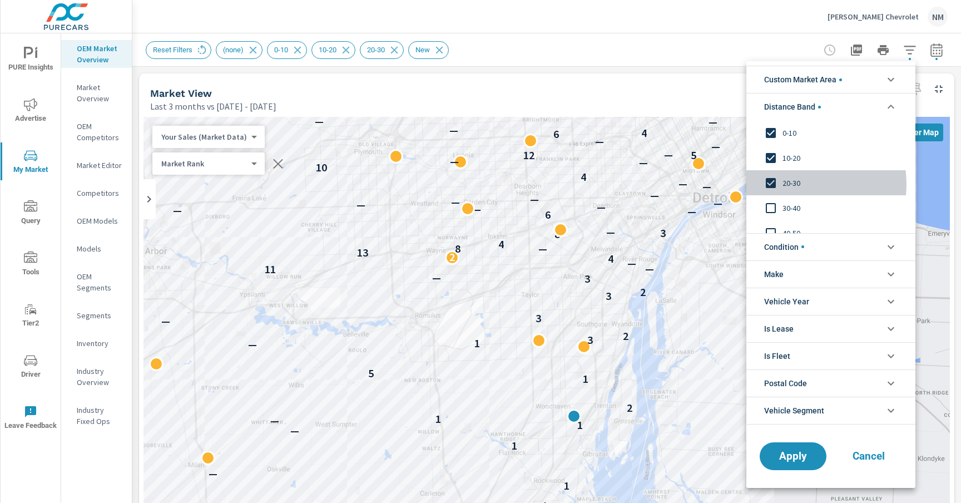
click at [794, 184] on span "20-30" at bounding box center [844, 182] width 122 height 13
click at [792, 459] on span "Apply" at bounding box center [793, 455] width 46 height 11
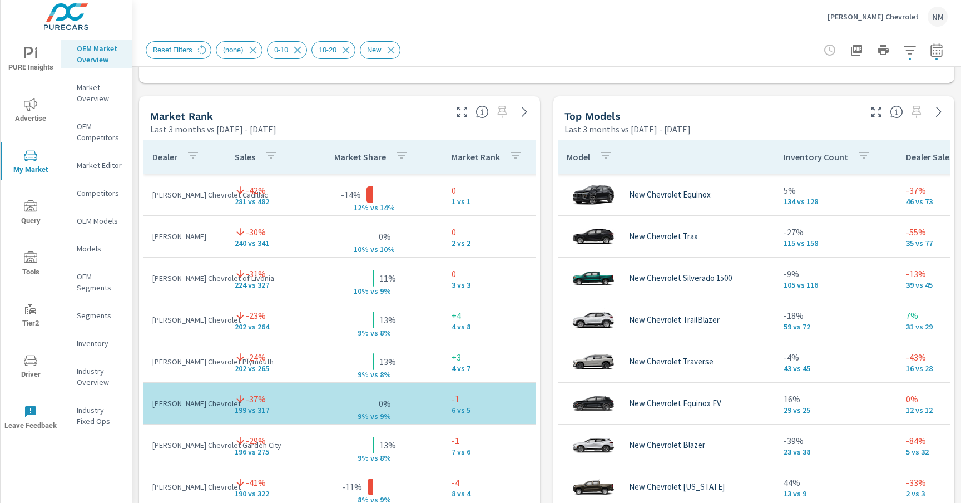
scroll to position [770, 0]
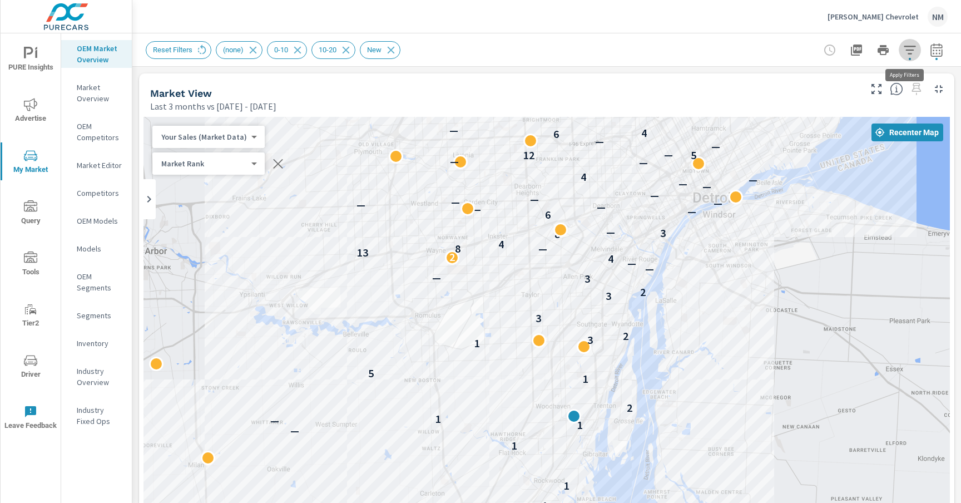
click at [903, 53] on icon "button" at bounding box center [909, 49] width 13 height 13
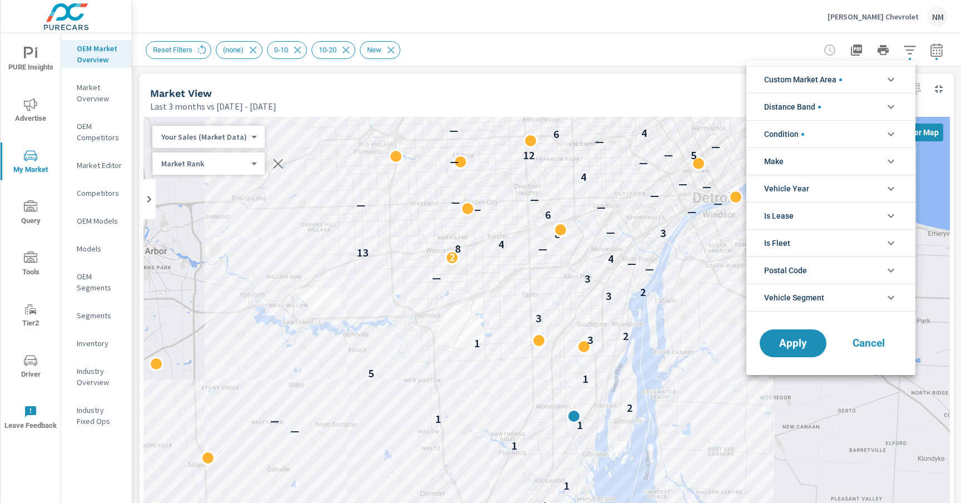
click at [851, 101] on li "Distance Band" at bounding box center [830, 106] width 169 height 27
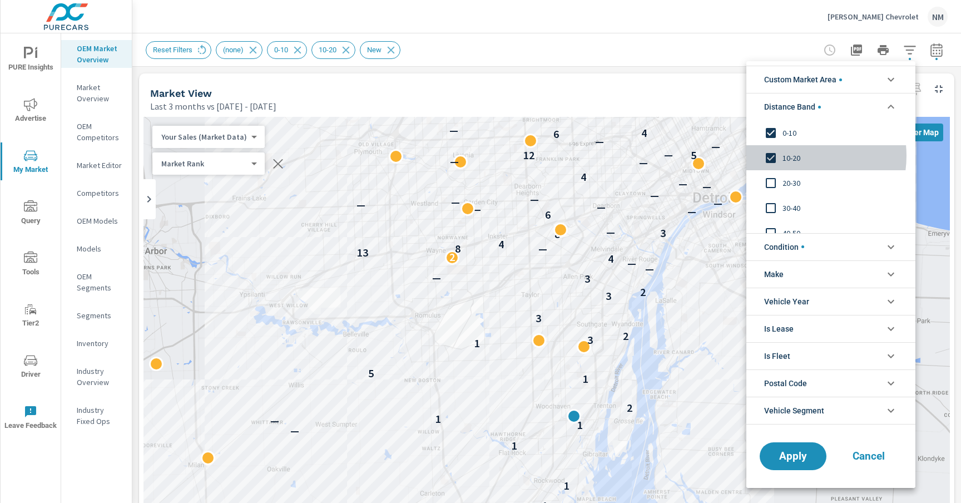
click at [796, 156] on span "10-20" at bounding box center [844, 157] width 122 height 13
click at [781, 450] on span "Apply" at bounding box center [793, 455] width 46 height 11
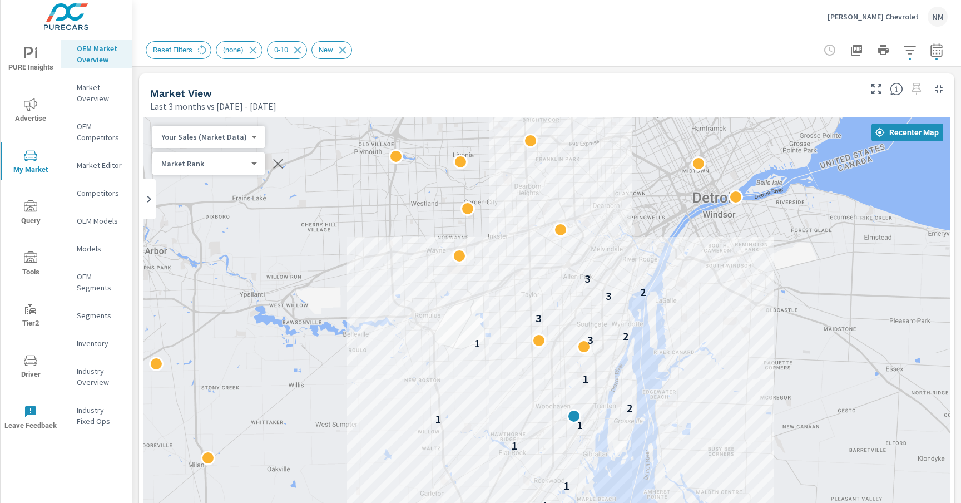
click at [228, 137] on body "PURE Insights Advertise My Market Query Tools Tier2 Driver Leave Feedback OEM M…" at bounding box center [480, 251] width 961 height 503
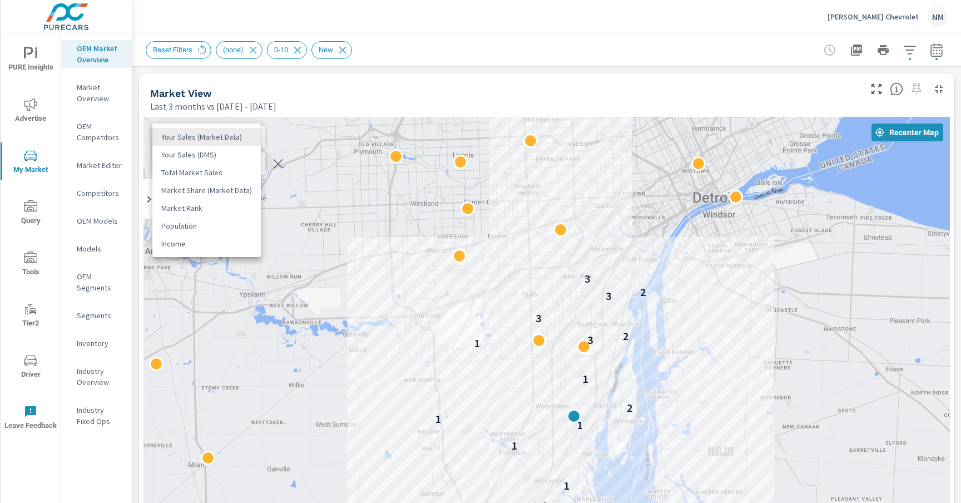
click at [228, 137] on li "Your Sales (Market Data)" at bounding box center [206, 137] width 108 height 18
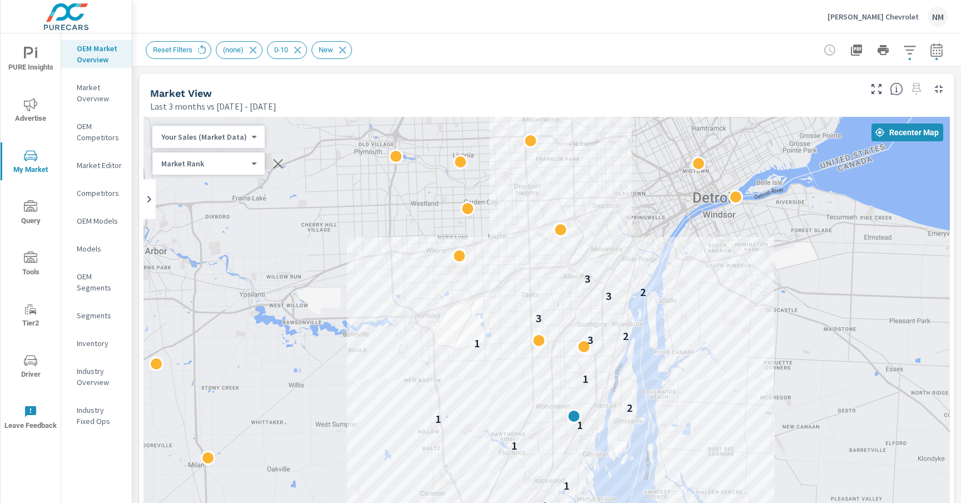
click at [229, 162] on body "PURE Insights Advertise My Market Query Tools Tier2 Driver Leave Feedback OEM M…" at bounding box center [480, 251] width 961 height 503
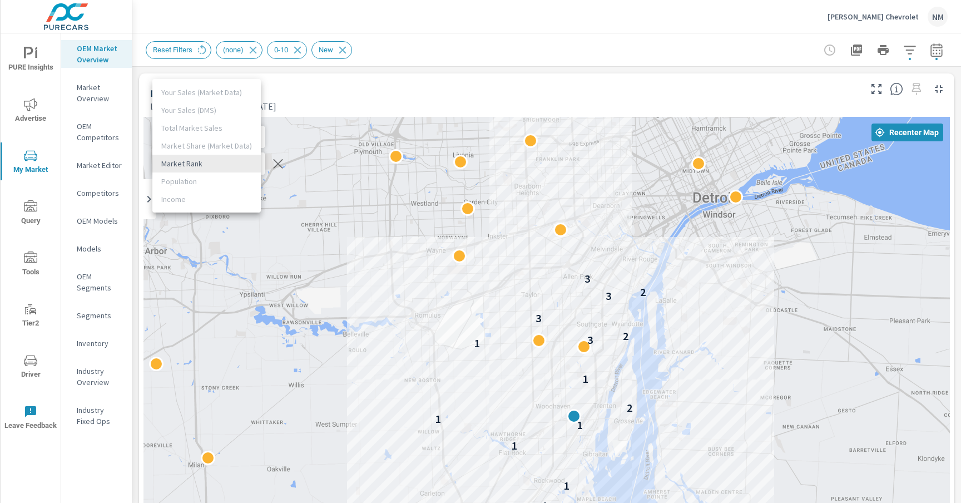
click at [229, 162] on li "Market Rank" at bounding box center [206, 164] width 108 height 18
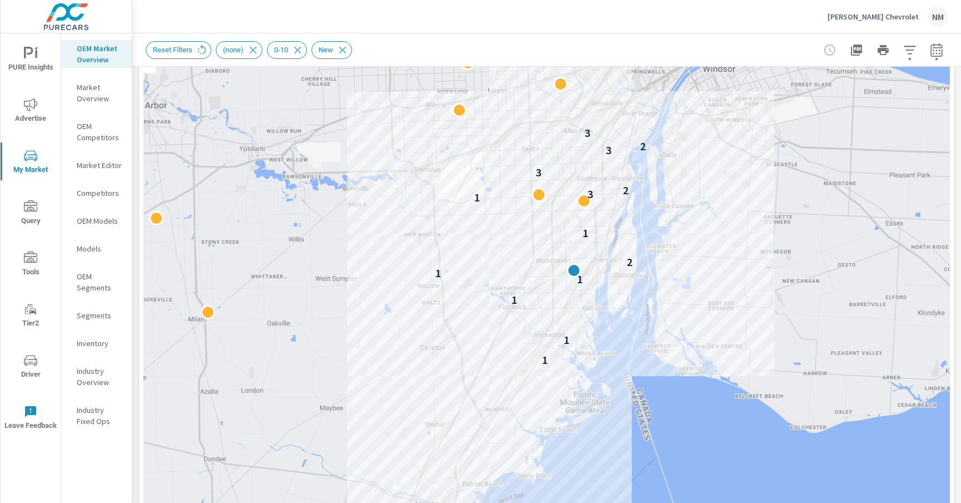
scroll to position [135, 0]
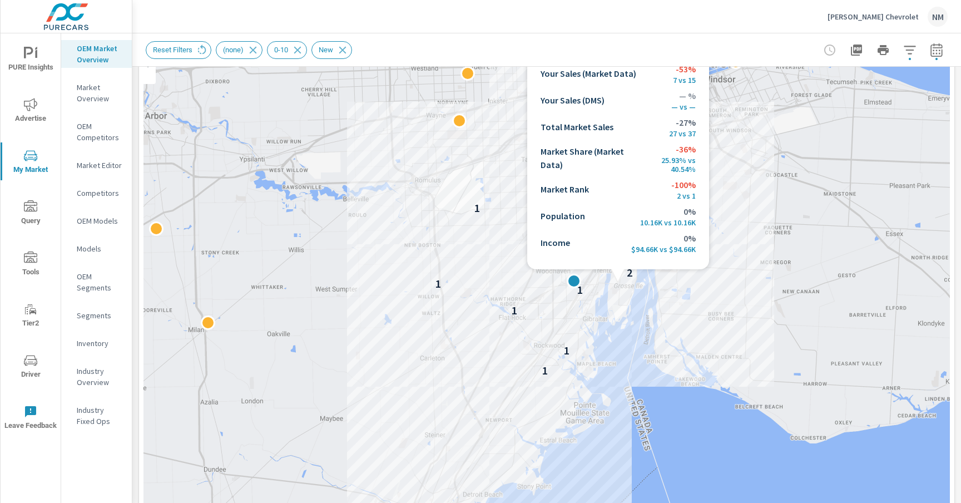
click at [618, 283] on div "1 1 1 1 1 2 1 1 3 2 3 3 2 3" at bounding box center [546, 291] width 806 height 618
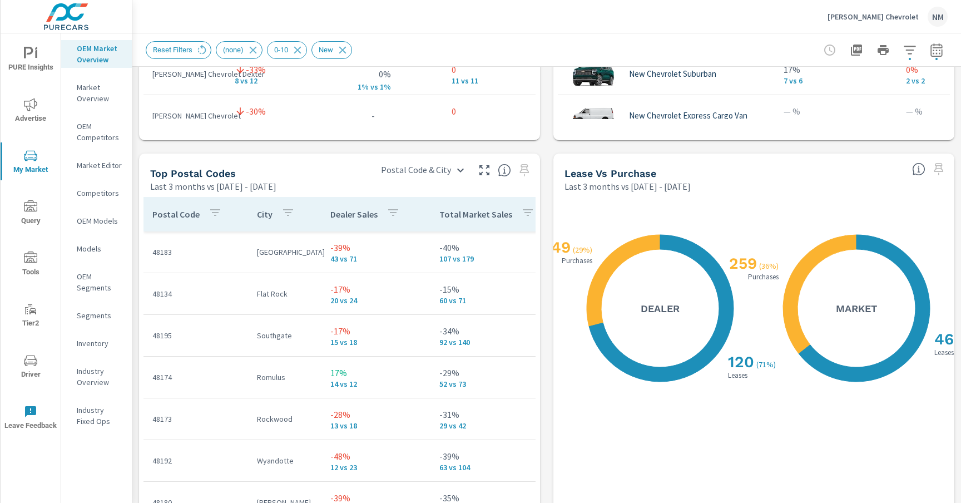
scroll to position [1247, 0]
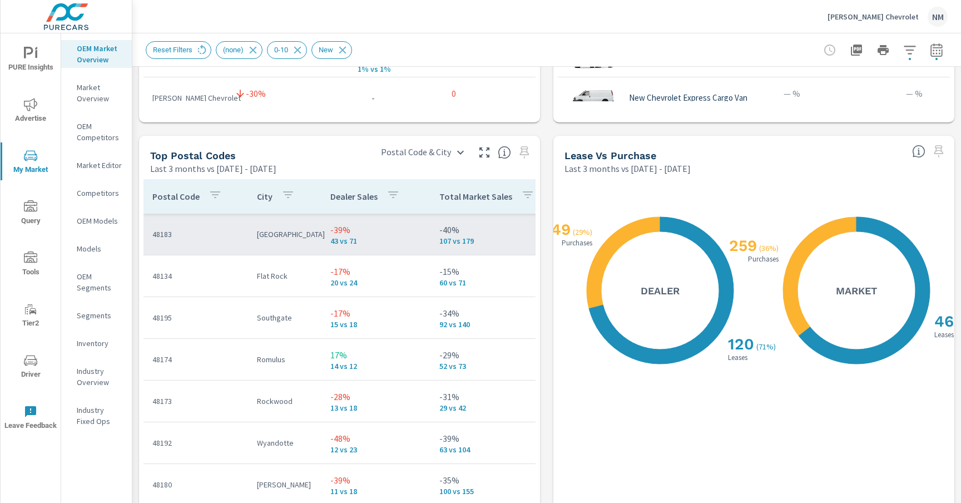
click at [358, 241] on p "43 vs 71" at bounding box center [375, 240] width 91 height 9
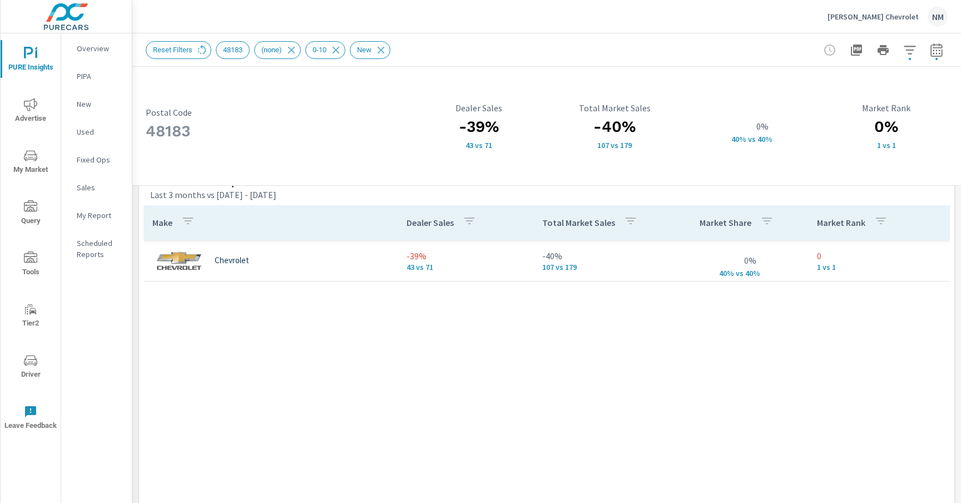
scroll to position [747, 0]
drag, startPoint x: 561, startPoint y: 265, endPoint x: 573, endPoint y: 265, distance: 12.2
click at [573, 265] on p "107 vs 179" at bounding box center [601, 264] width 118 height 9
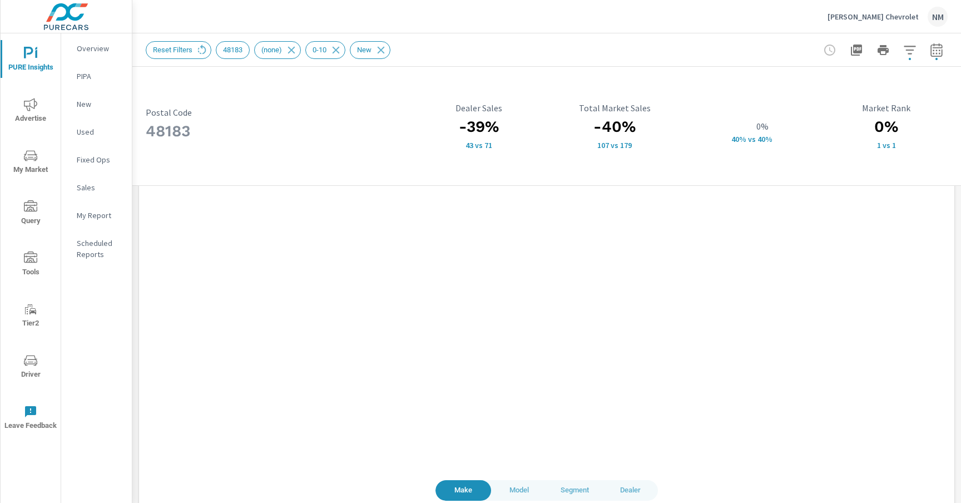
scroll to position [1001, 0]
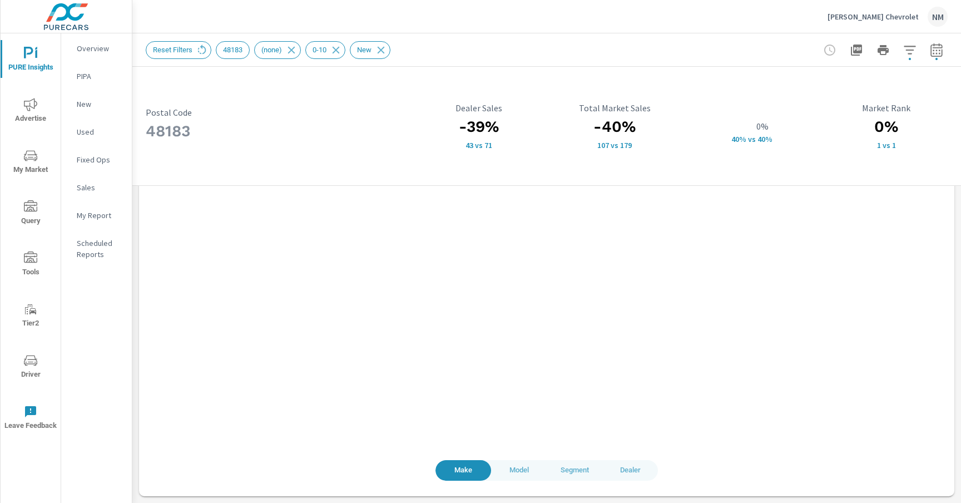
click at [628, 466] on span "Dealer" at bounding box center [630, 470] width 42 height 13
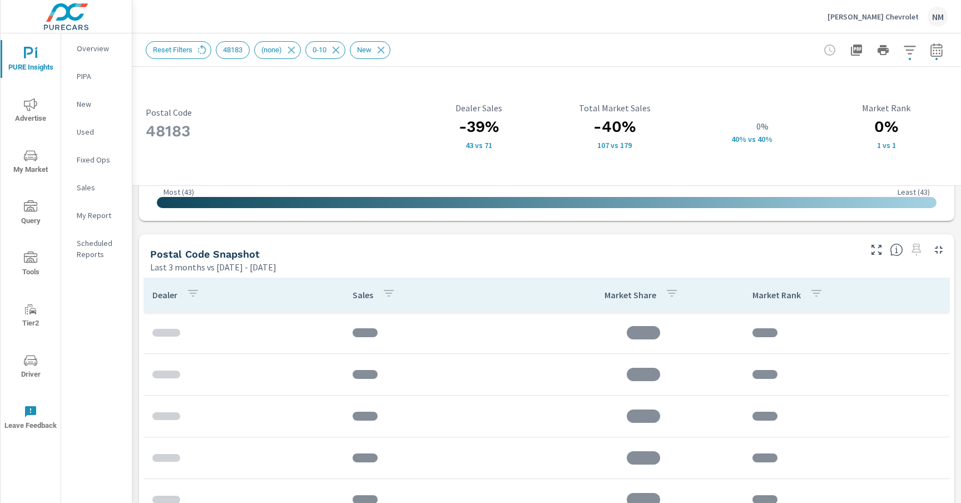
scroll to position [671, 0]
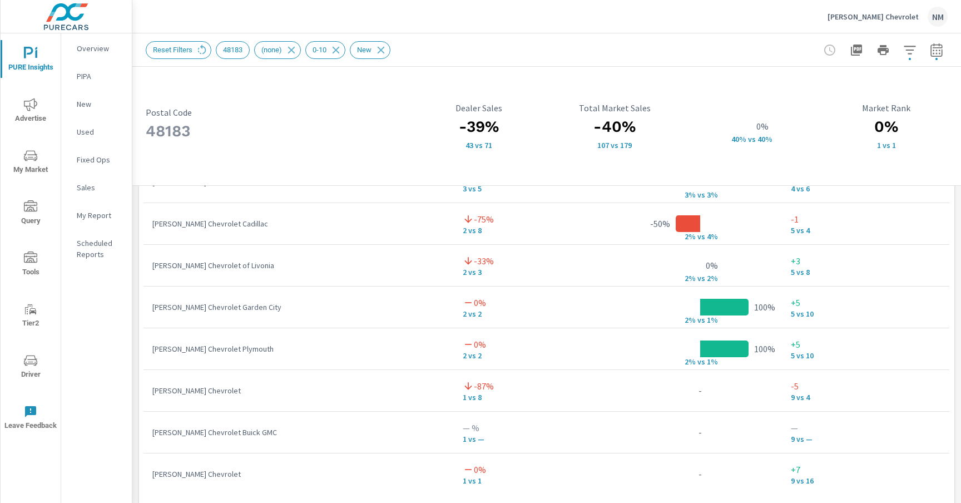
scroll to position [1001, 0]
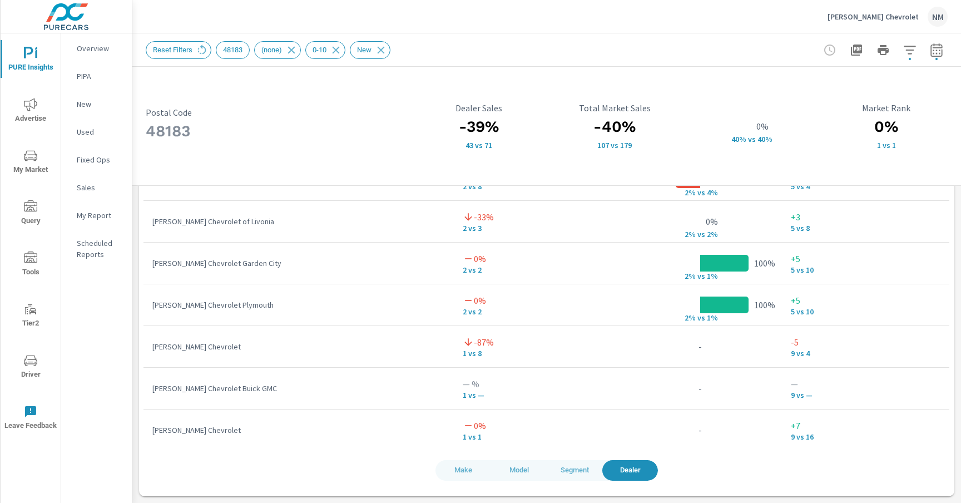
click at [517, 464] on span "Model" at bounding box center [519, 470] width 42 height 13
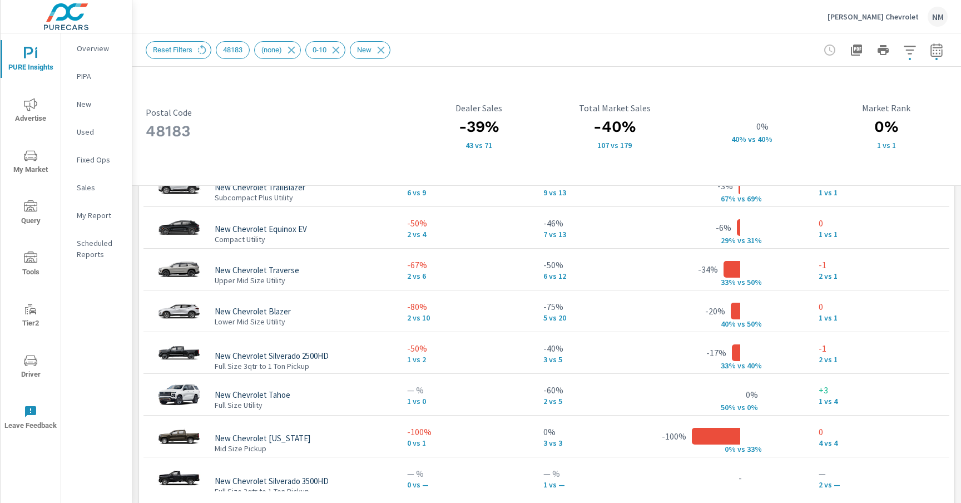
scroll to position [1001, 0]
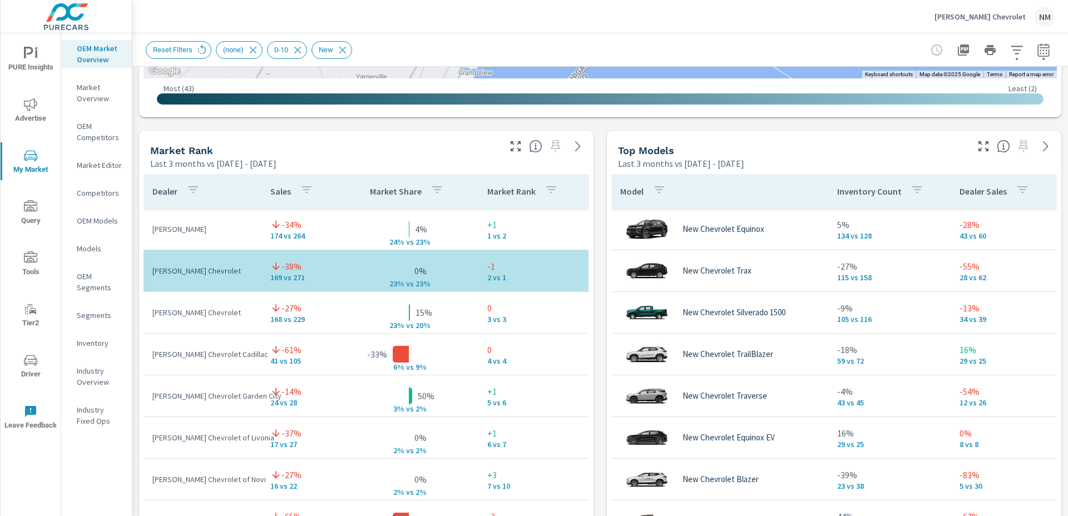
scroll to position [662, 0]
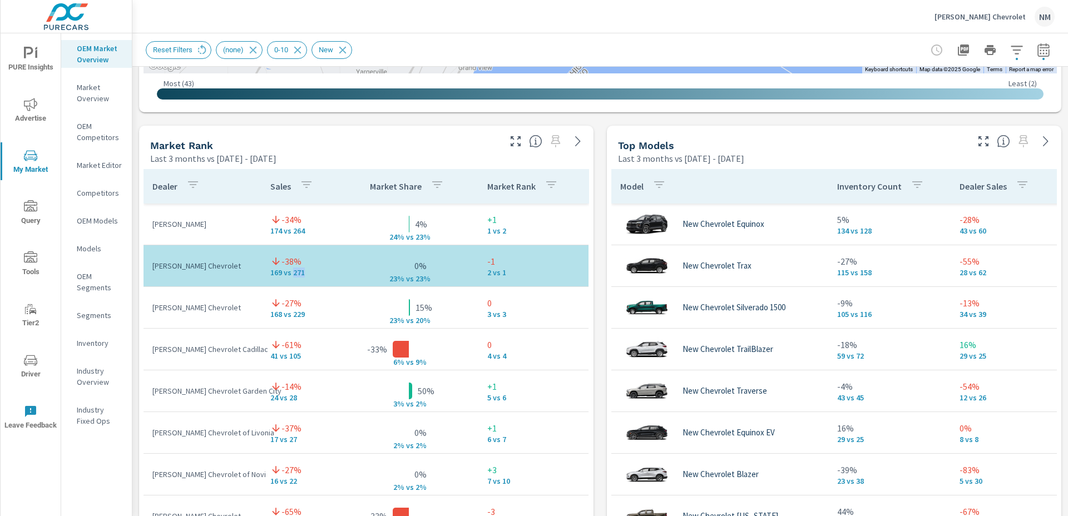
drag, startPoint x: 280, startPoint y: 274, endPoint x: 295, endPoint y: 276, distance: 15.1
click at [295, 276] on p "169 vs 271" at bounding box center [300, 272] width 60 height 9
drag, startPoint x: 284, startPoint y: 231, endPoint x: 299, endPoint y: 232, distance: 15.1
click at [299, 232] on p "174 vs 264" at bounding box center [300, 230] width 60 height 9
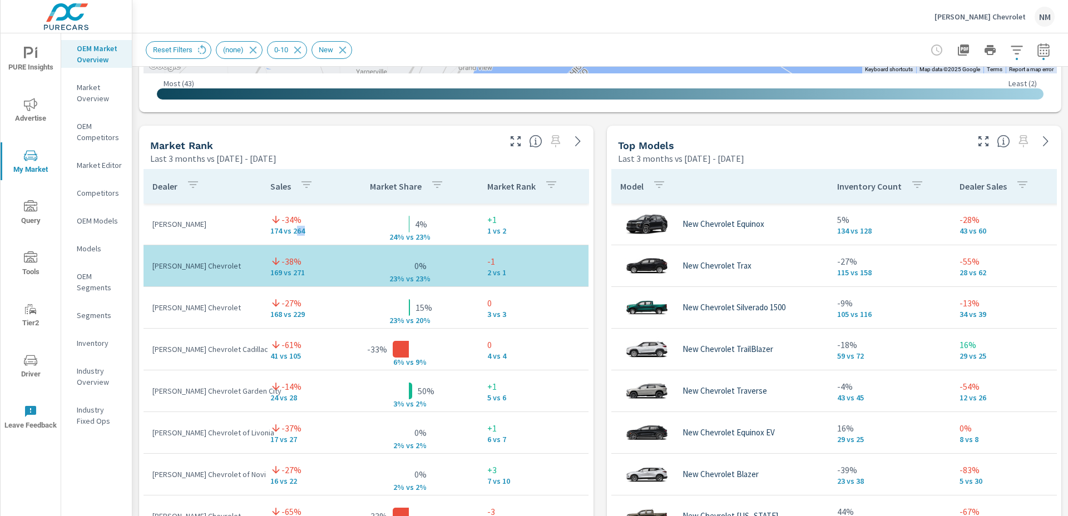
click at [299, 232] on p "174 vs 264" at bounding box center [300, 230] width 60 height 9
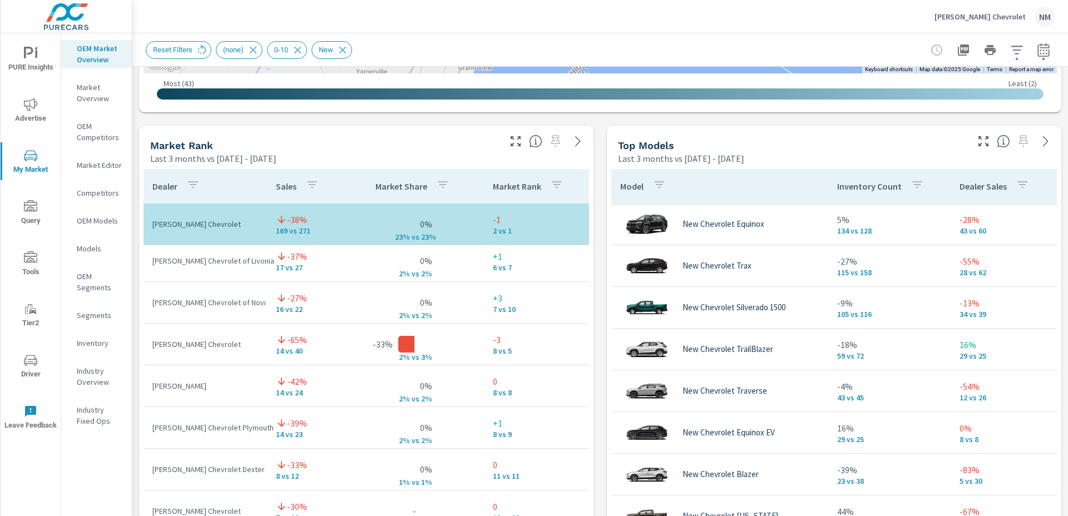
scroll to position [226, 0]
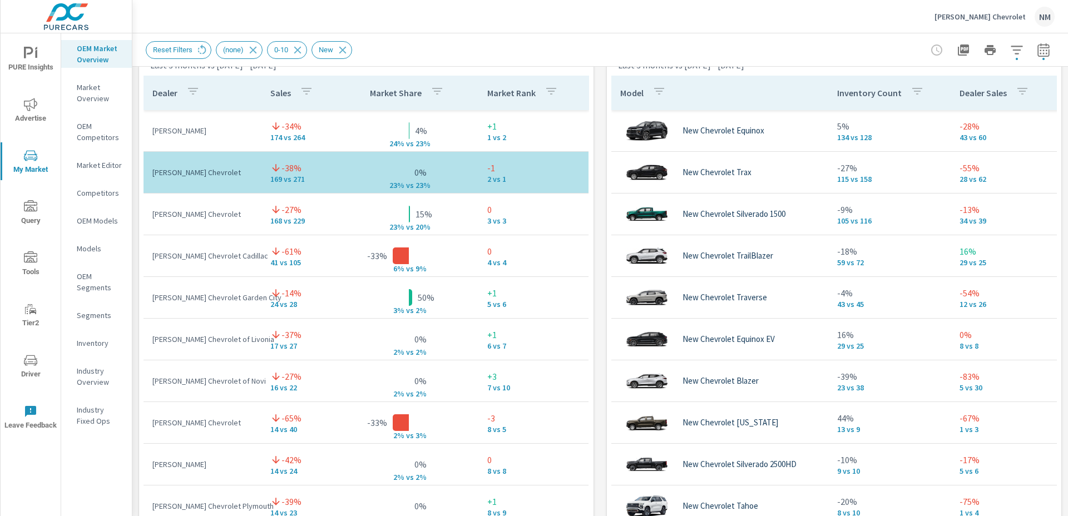
scroll to position [756, 0]
click at [199, 303] on td "[PERSON_NAME] Chevrolet Garden City" at bounding box center [202, 297] width 118 height 29
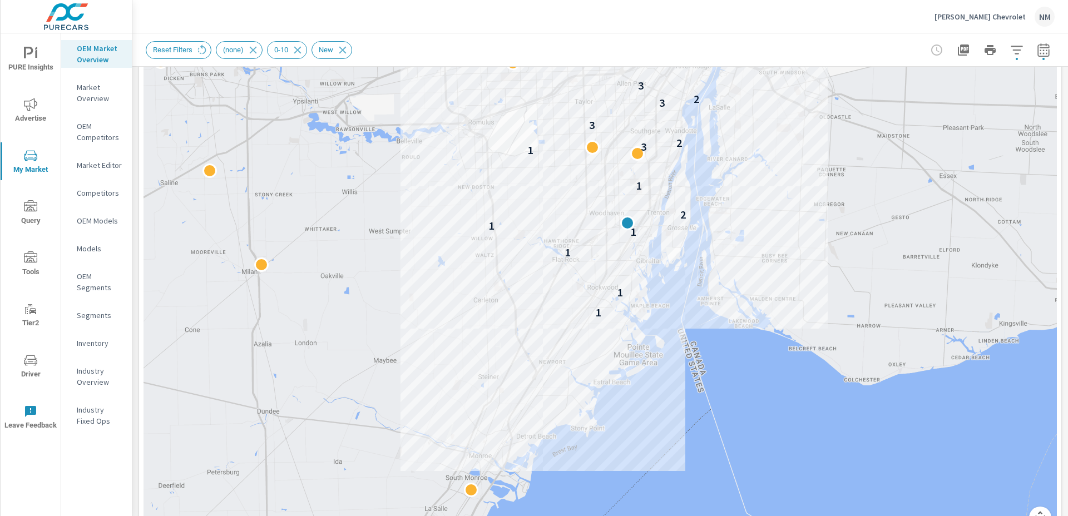
scroll to position [177, 0]
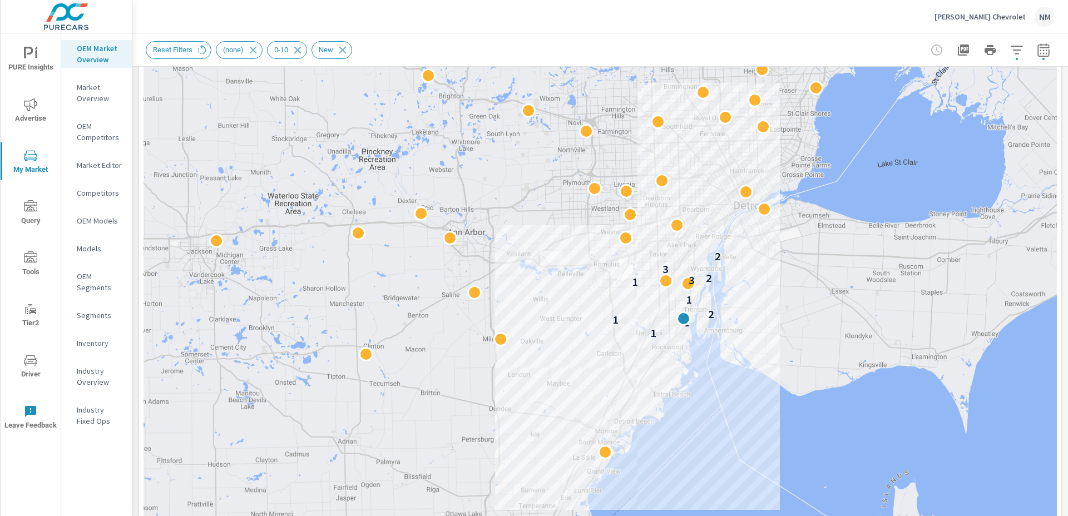
drag, startPoint x: 714, startPoint y: 169, endPoint x: 716, endPoint y: 274, distance: 105.1
click at [716, 274] on div "1 1 1 2 1 1 3 2 3 2" at bounding box center [599, 248] width 913 height 618
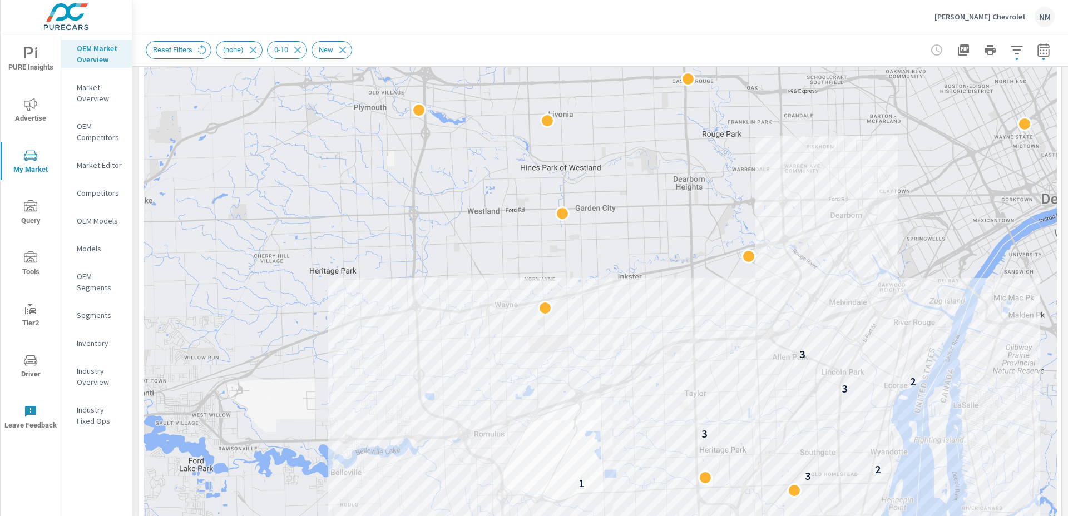
drag, startPoint x: 613, startPoint y: 180, endPoint x: 645, endPoint y: 231, distance: 59.7
click at [645, 231] on div "1 1 1 1 1 2 1 1 3 2 3 3 2 3" at bounding box center [599, 248] width 913 height 618
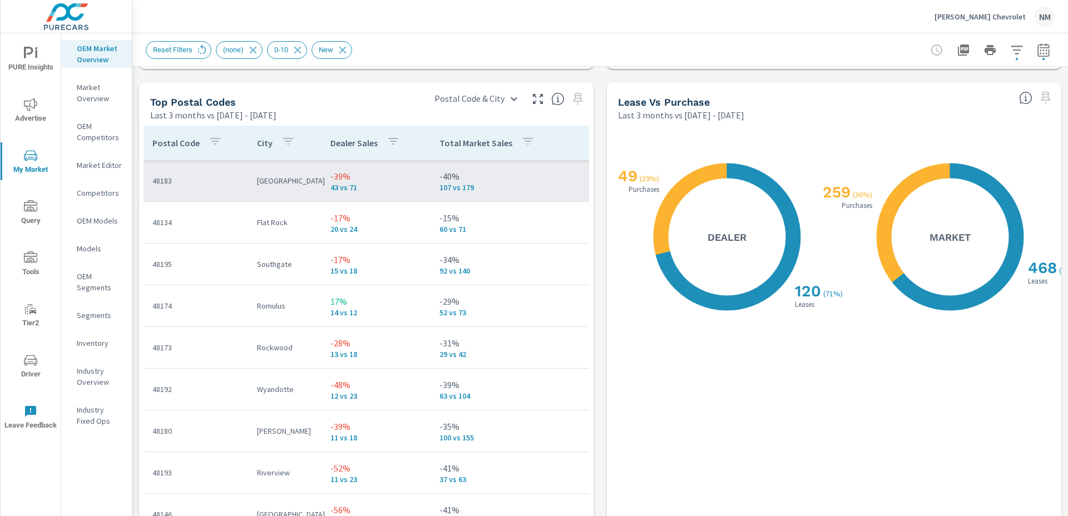
click at [285, 190] on td "[GEOGRAPHIC_DATA]" at bounding box center [284, 180] width 73 height 29
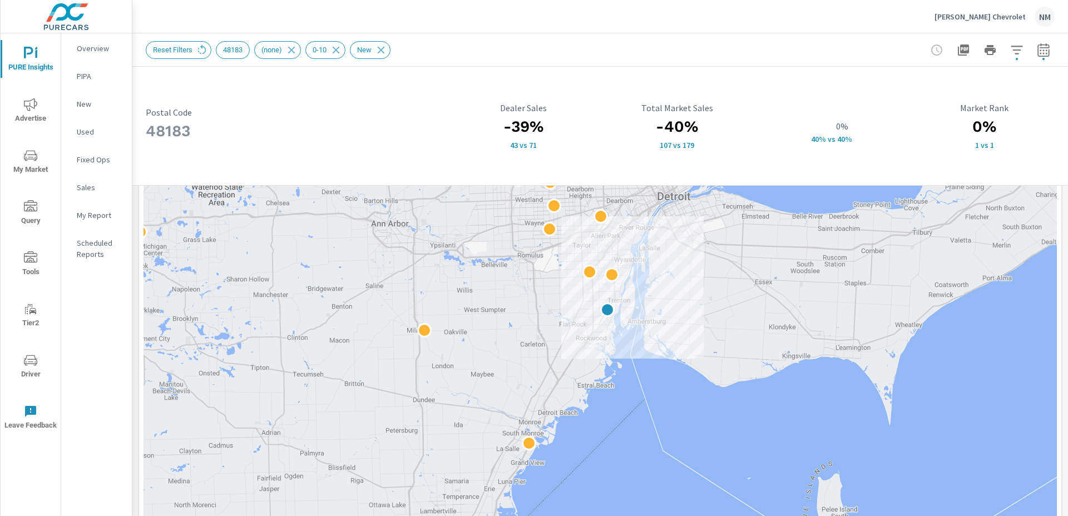
scroll to position [232, 0]
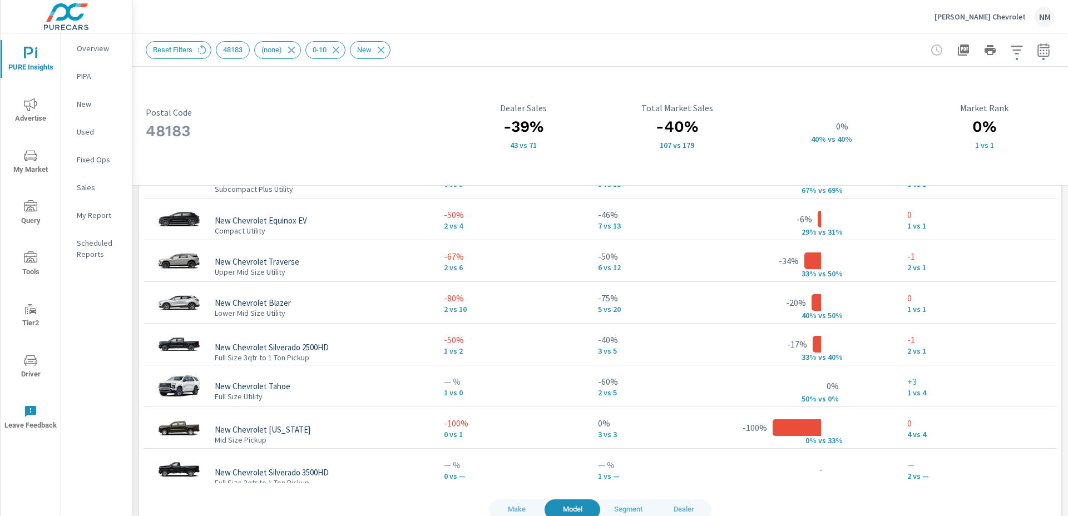
scroll to position [979, 0]
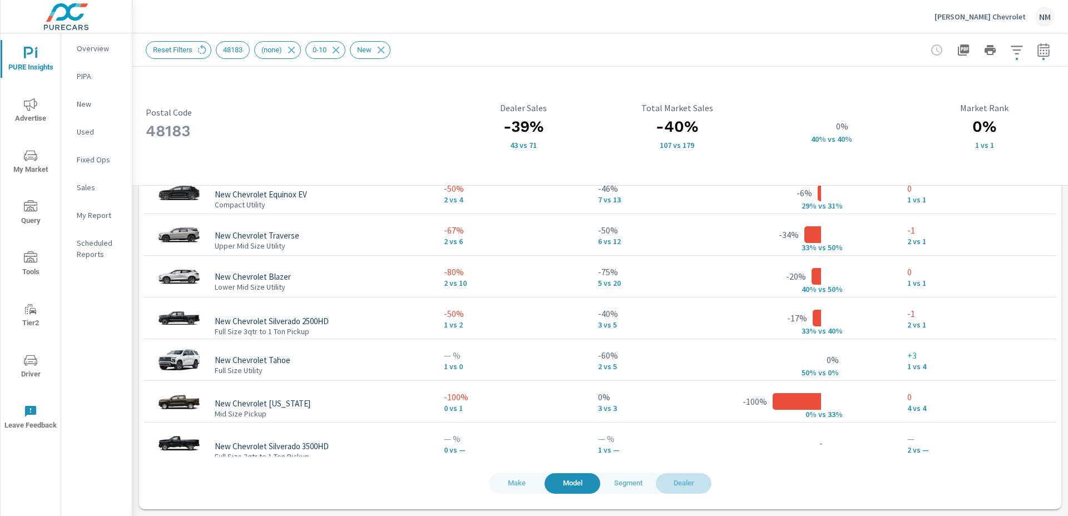
click at [685, 486] on span "Dealer" at bounding box center [683, 483] width 42 height 13
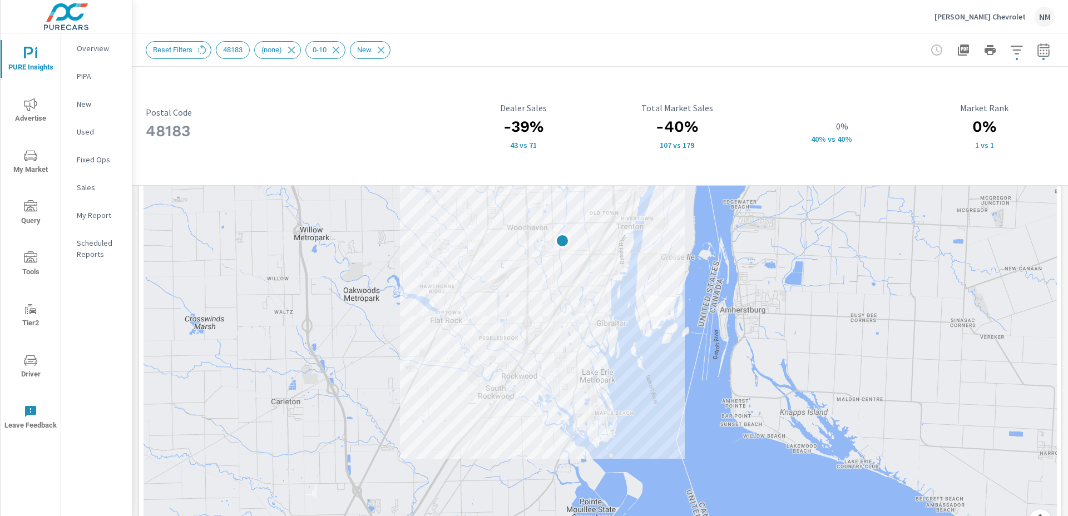
scroll to position [285, 0]
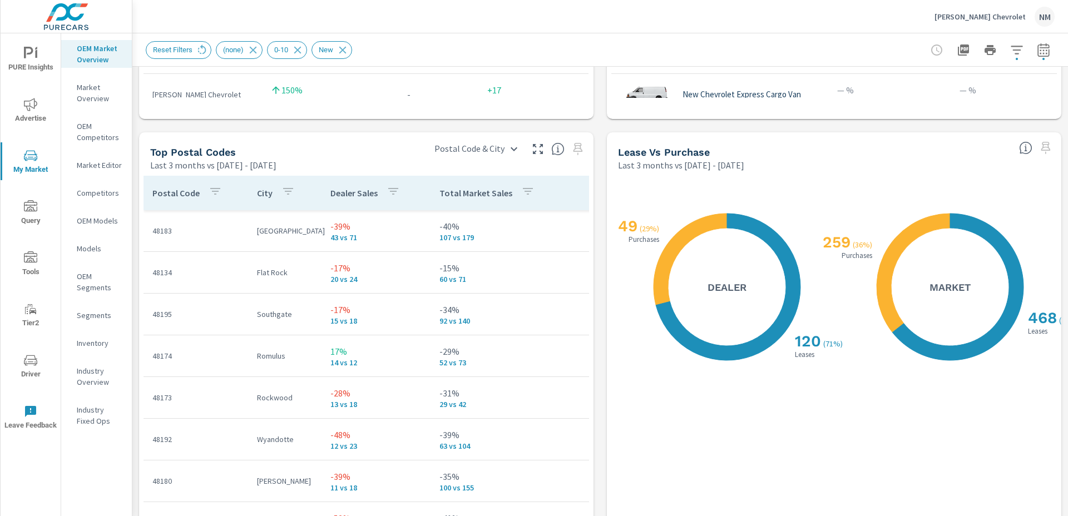
scroll to position [1255, 0]
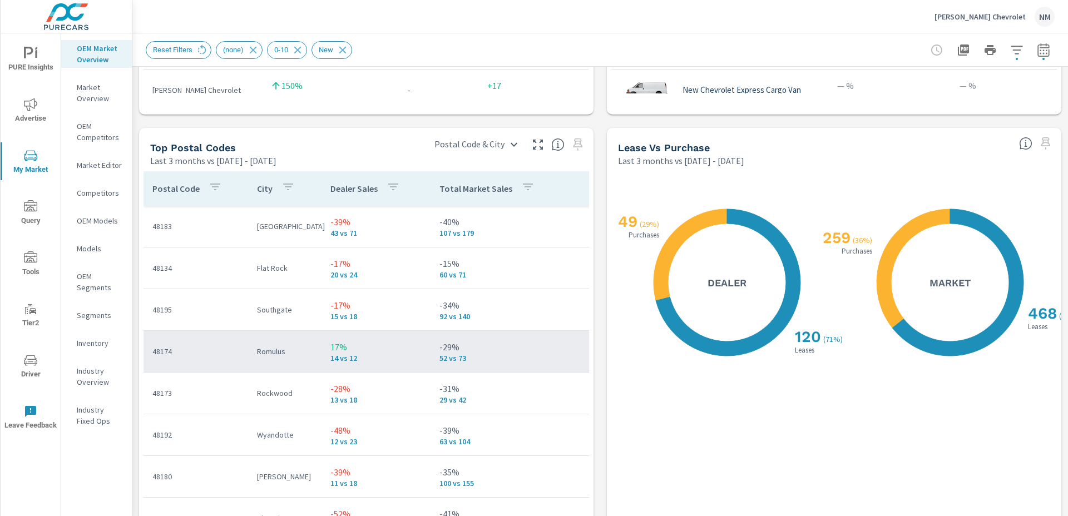
click at [414, 355] on p "14 vs 12" at bounding box center [375, 358] width 91 height 9
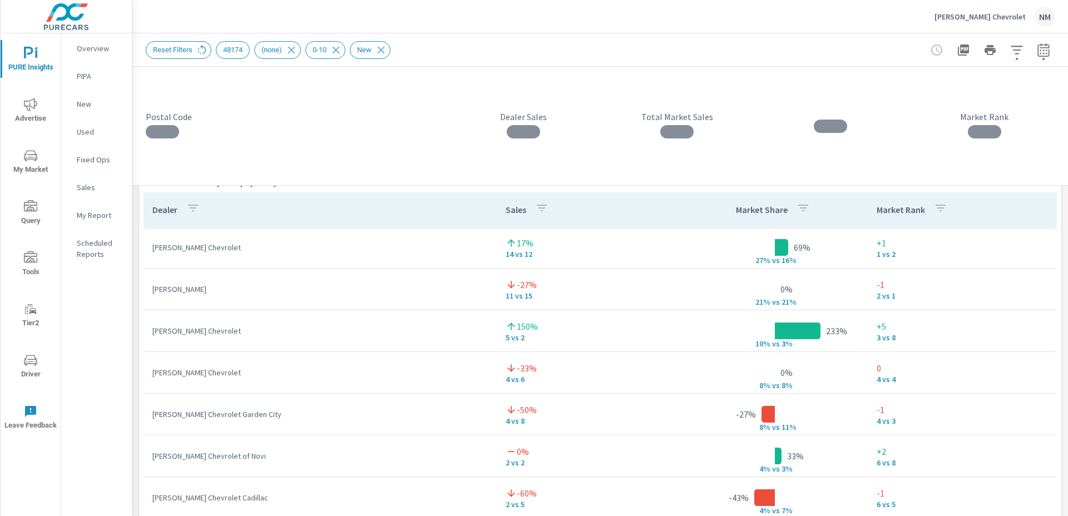
scroll to position [756, 0]
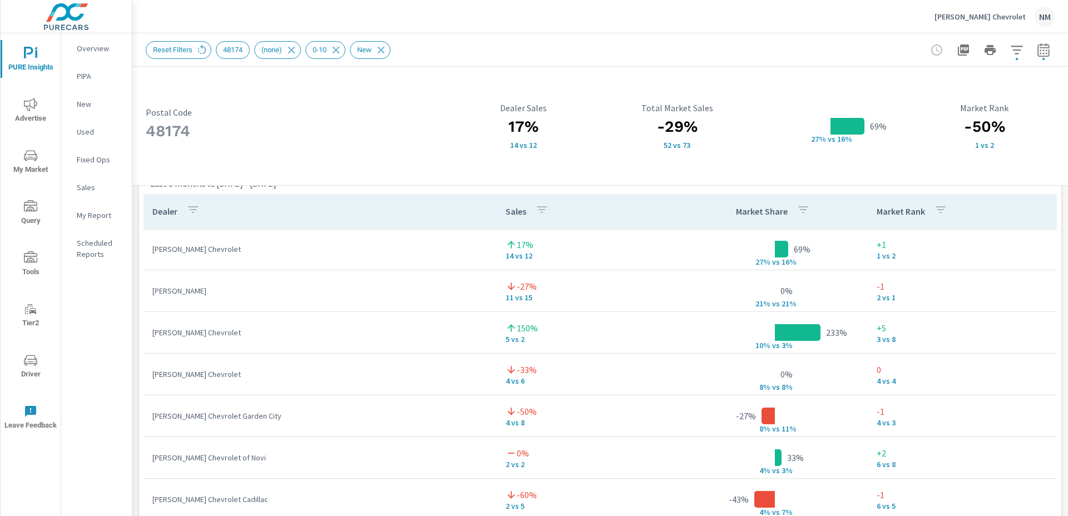
click at [414, 202] on th "Dealer" at bounding box center [319, 211] width 353 height 34
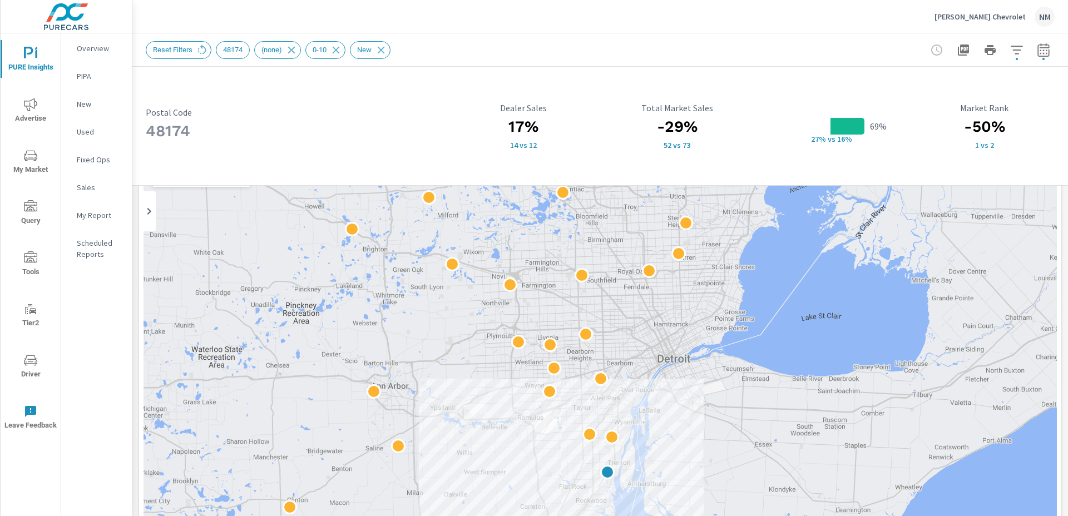
scroll to position [0, 0]
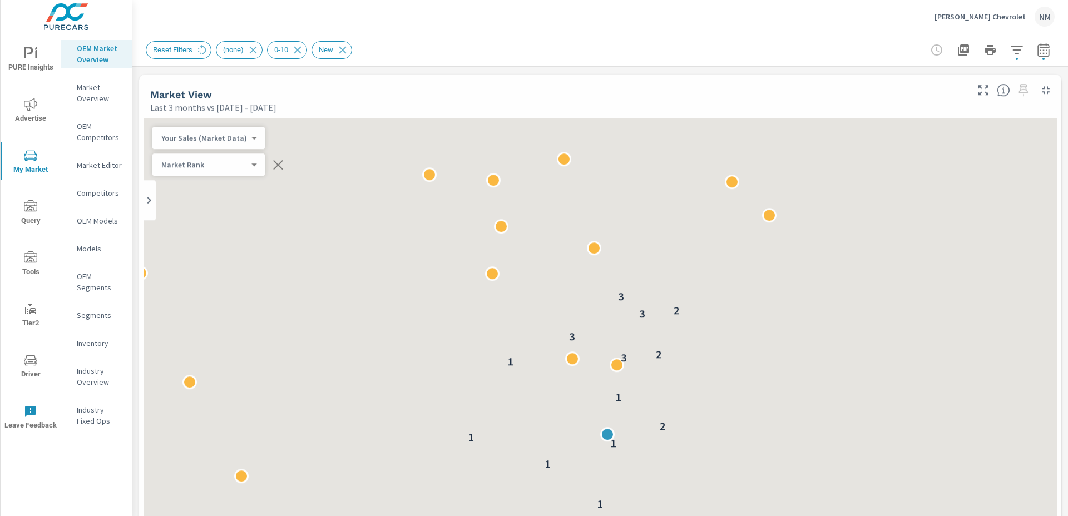
scroll to position [42, 0]
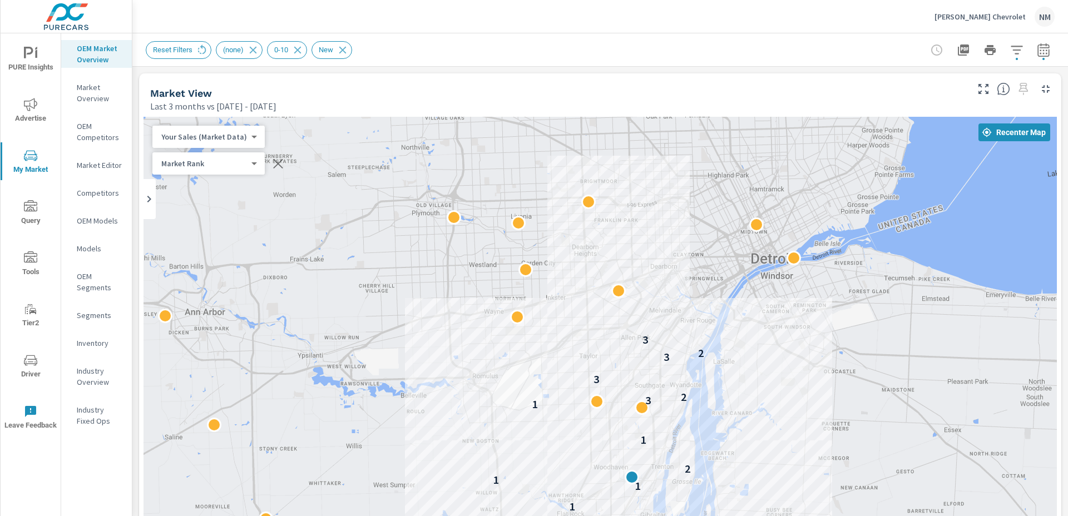
drag, startPoint x: 951, startPoint y: 363, endPoint x: 935, endPoint y: 204, distance: 159.3
click at [935, 204] on div "1 1 1 1 1 2 1 1 3 2 3 3 2 3" at bounding box center [599, 426] width 913 height 618
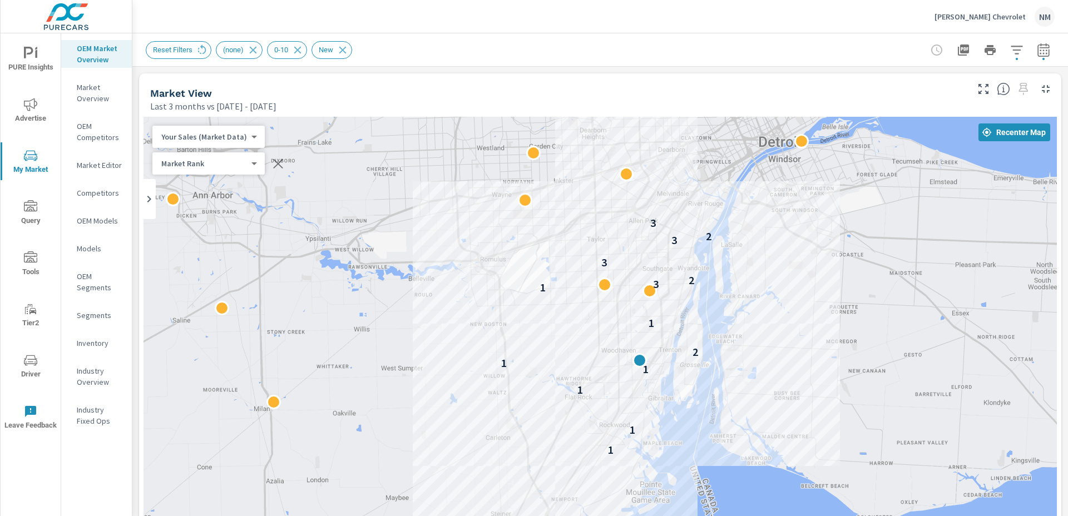
drag, startPoint x: 778, startPoint y: 322, endPoint x: 788, endPoint y: 215, distance: 107.8
click at [797, 206] on div "1 1 1 1 1 2 1 1 3 2 3 3 2 3" at bounding box center [599, 426] width 913 height 618
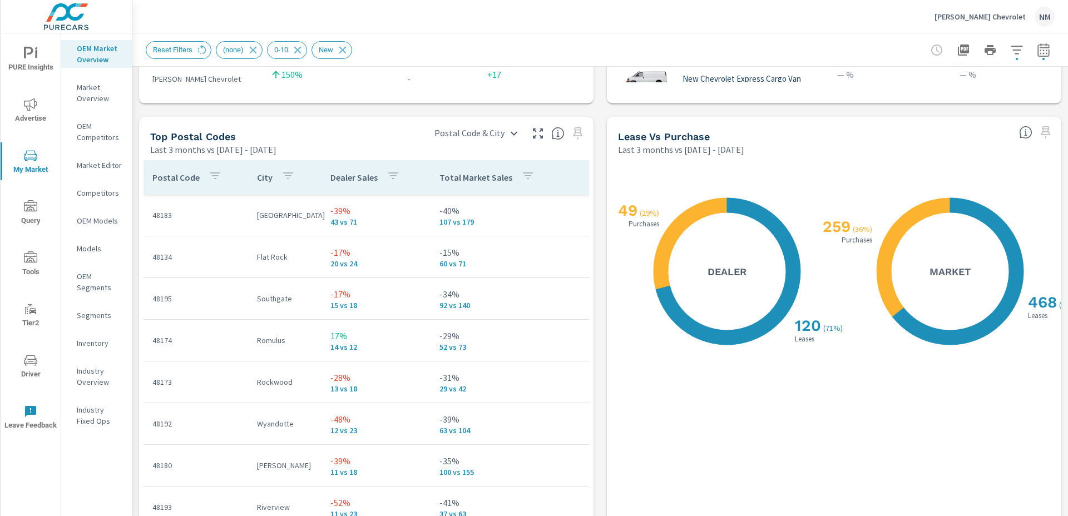
scroll to position [1268, 0]
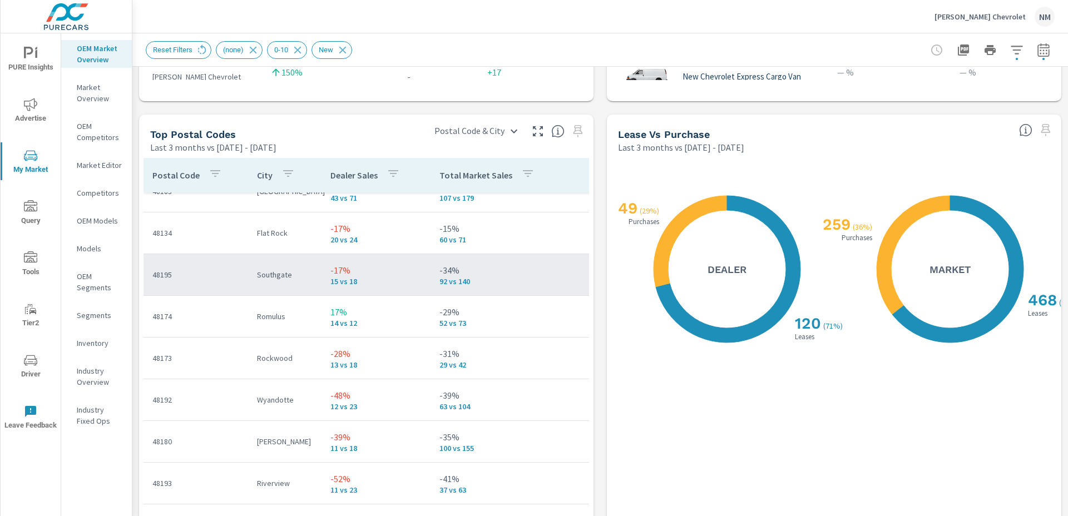
scroll to position [84, 0]
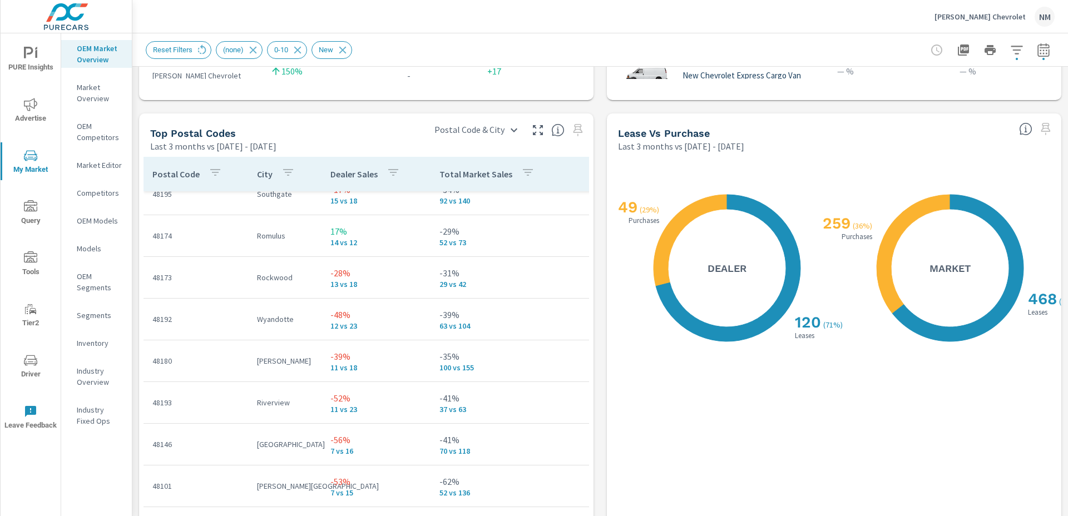
scroll to position [1269, 0]
click at [948, 270] on h5 "Market" at bounding box center [949, 269] width 41 height 13
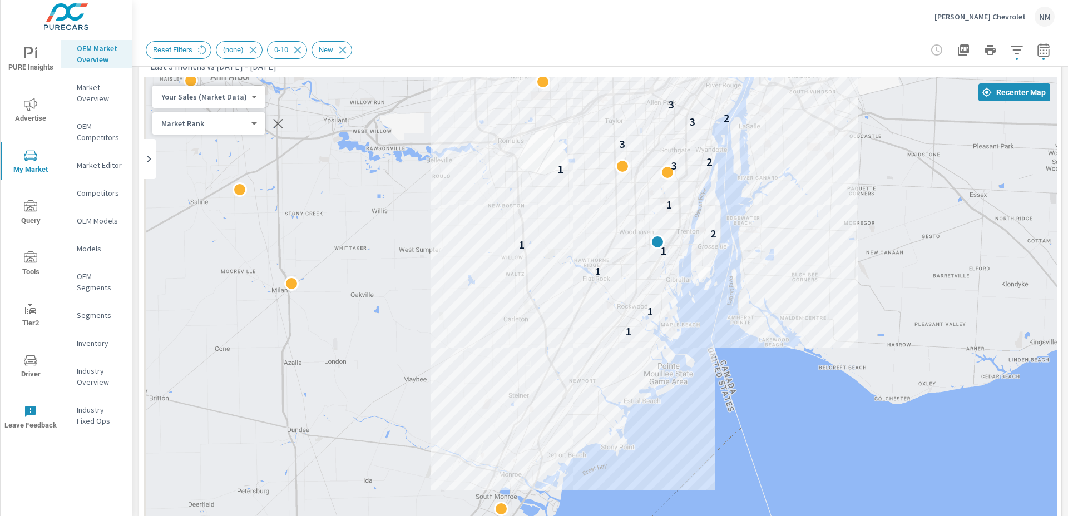
scroll to position [0, 0]
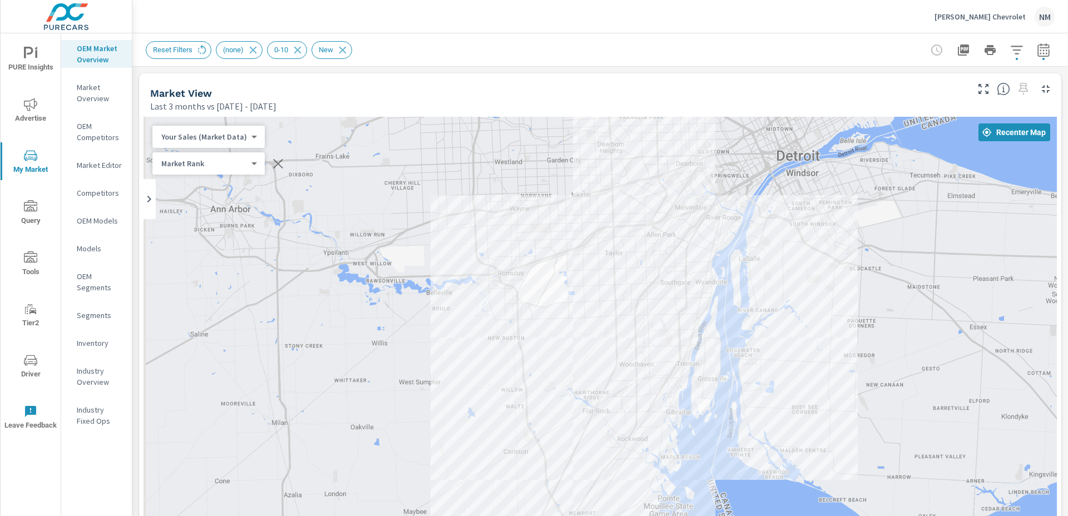
drag, startPoint x: 848, startPoint y: 253, endPoint x: 855, endPoint y: 299, distance: 46.1
click at [855, 299] on div "1 1 1 1 1 2 1 1 3 2 3 3 2 3" at bounding box center [599, 426] width 913 height 618
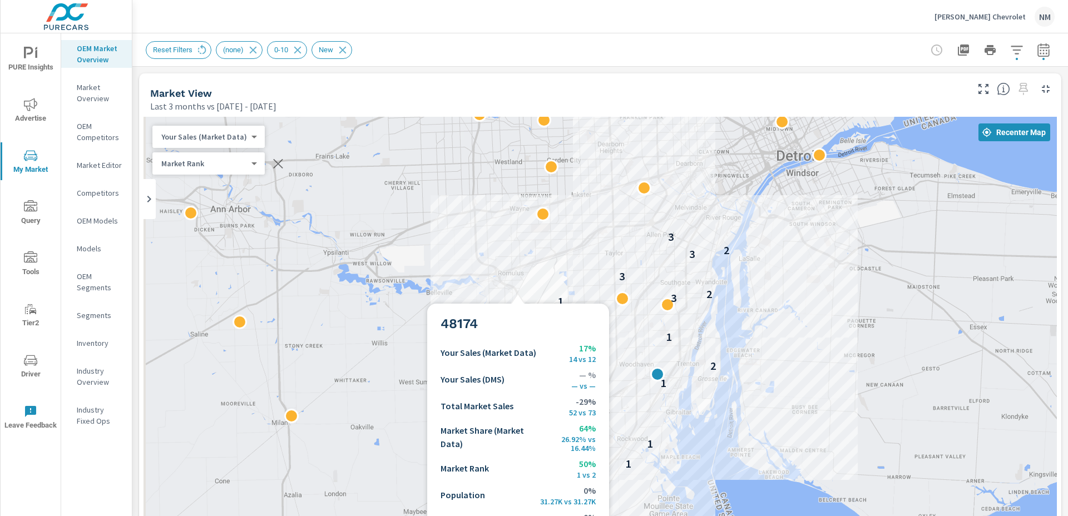
click at [509, 447] on div "1 1 1 1 1 2 1 1 3 2 3 3 2 3" at bounding box center [599, 426] width 913 height 618
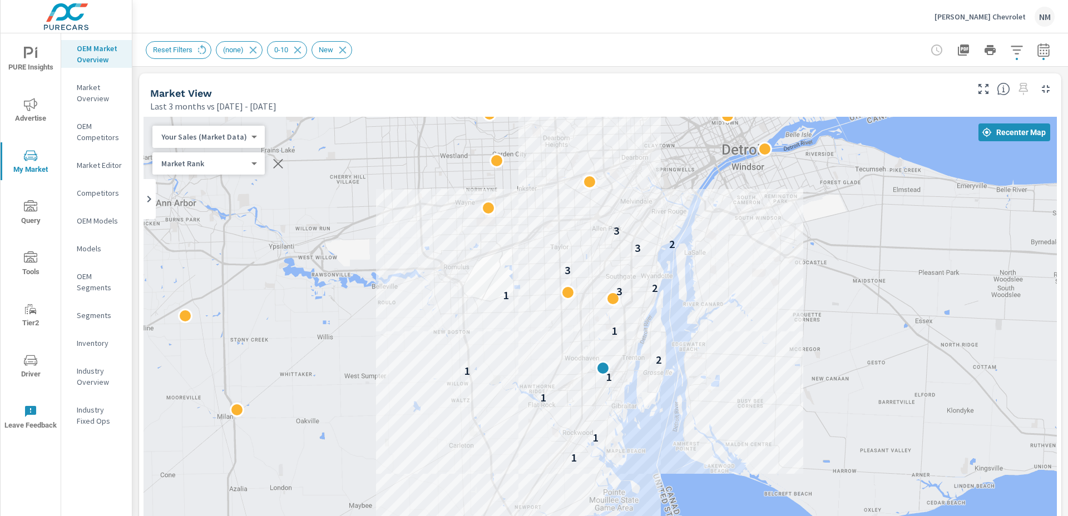
drag, startPoint x: 856, startPoint y: 442, endPoint x: 737, endPoint y: 180, distance: 288.2
click at [737, 220] on div "1 1 1 1 1 2 1 1 3 2 3 3 2 3" at bounding box center [1026, 520] width 1068 height 601
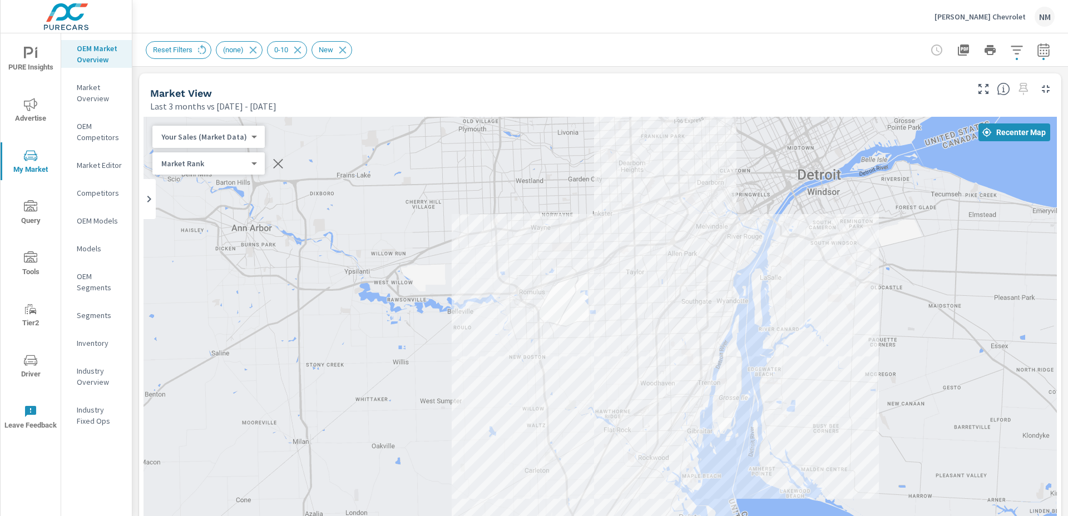
drag, startPoint x: 739, startPoint y: 266, endPoint x: 815, endPoint y: 334, distance: 102.4
click at [815, 334] on div "1 1 1 1 1 2 1 1 3 2 3 3 2 3" at bounding box center [599, 426] width 913 height 618
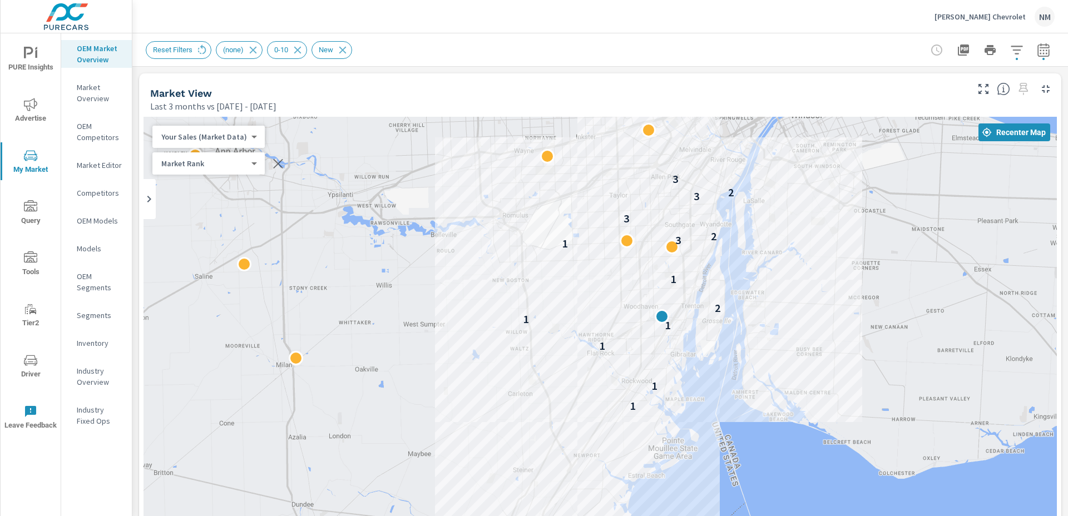
drag, startPoint x: 806, startPoint y: 345, endPoint x: 778, endPoint y: 262, distance: 87.8
click at [782, 263] on div "1 1 1 1 1 2 1 1 3 2 3 3 2 3" at bounding box center [599, 426] width 913 height 618
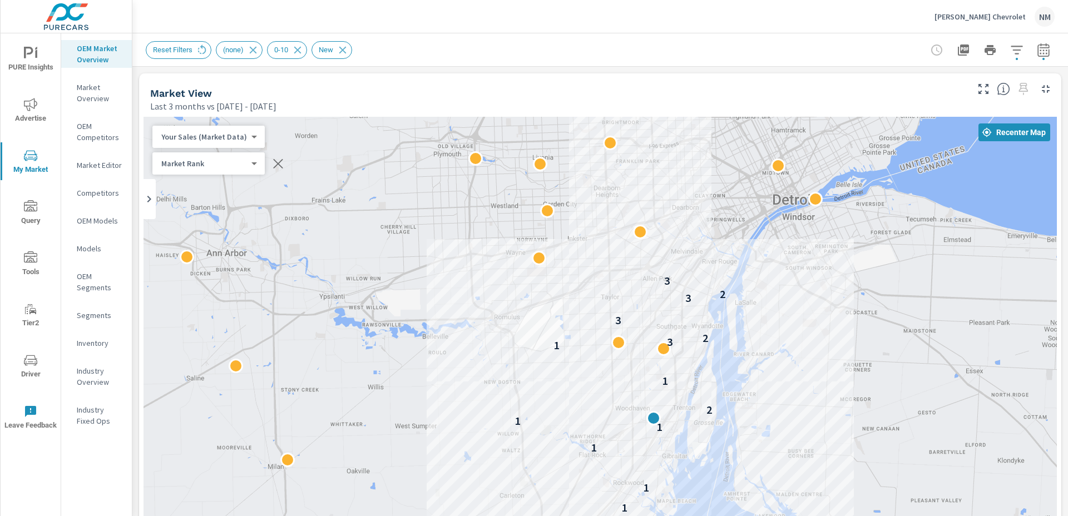
drag, startPoint x: 786, startPoint y: 252, endPoint x: 777, endPoint y: 362, distance: 109.9
click at [777, 362] on div "1 1 1 1 1 2 1 1 3 2 3 3 2 3" at bounding box center [599, 426] width 913 height 618
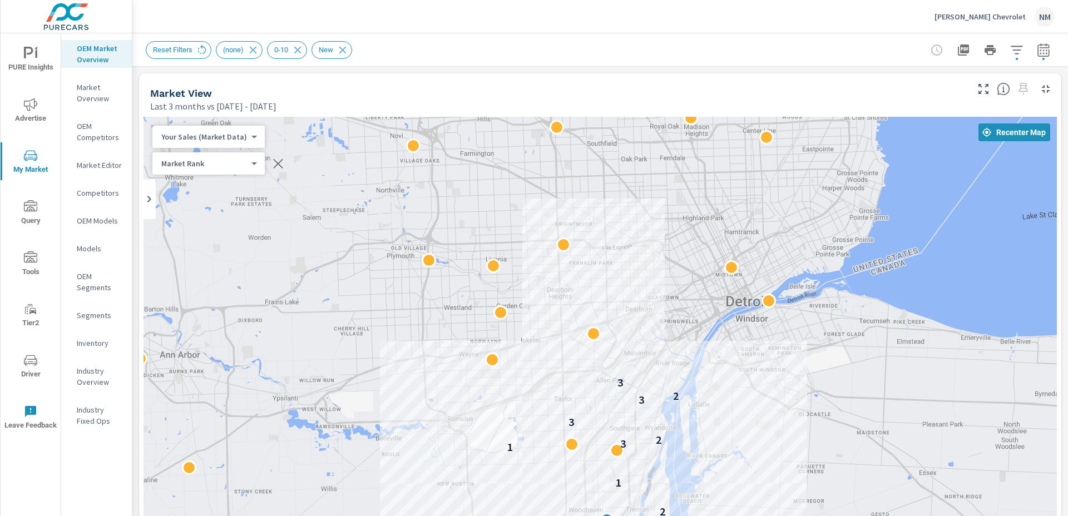
drag, startPoint x: 780, startPoint y: 293, endPoint x: 740, endPoint y: 383, distance: 98.8
click at [740, 383] on div "1 1 1 1 1 2 1 1 3 2 3 3 2 3" at bounding box center [599, 426] width 913 height 618
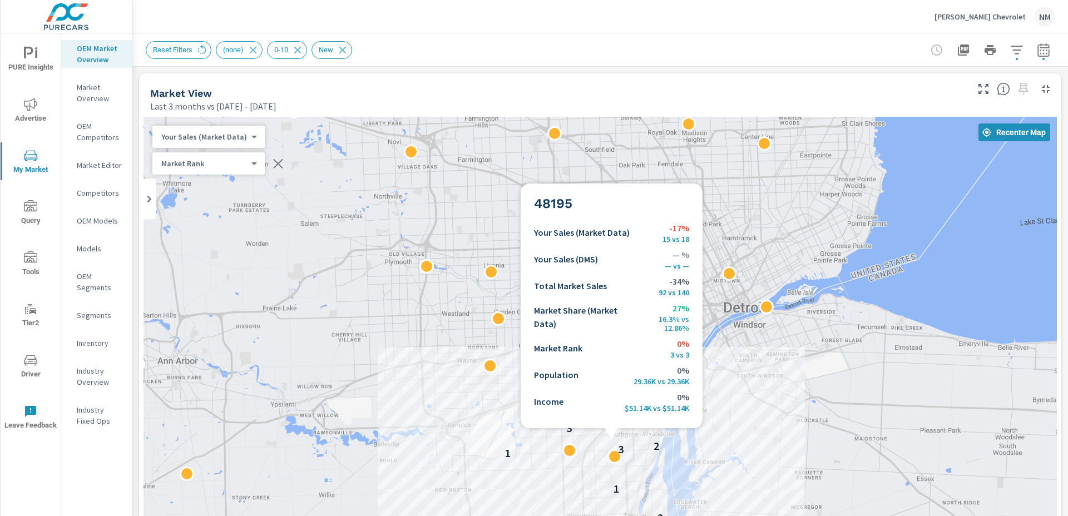
scroll to position [110, 0]
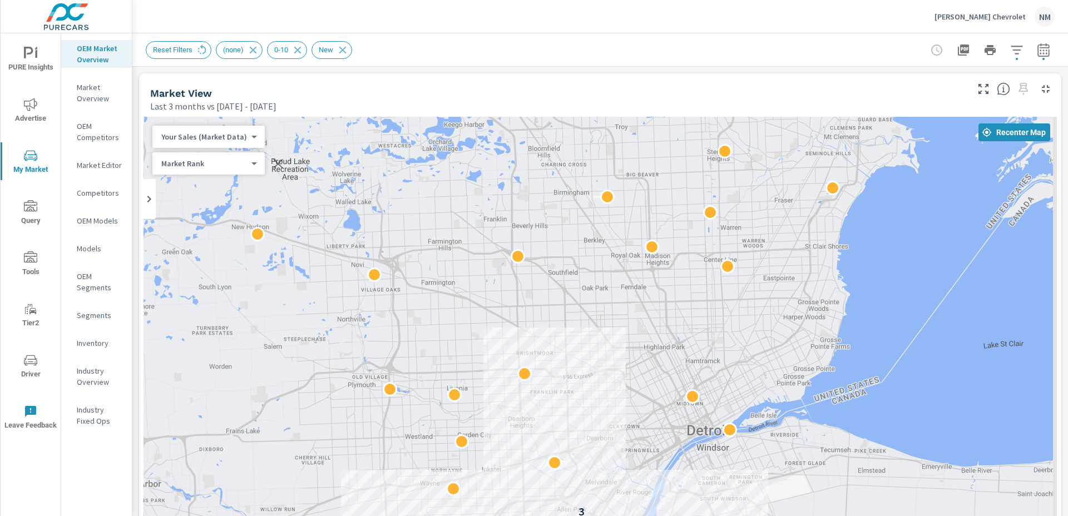
drag, startPoint x: 698, startPoint y: 392, endPoint x: 660, endPoint y: 516, distance: 129.8
click at [660, 516] on div "1 1 1 1 1 2 1 1 3 2 3 3 2 3" at bounding box center [599, 426] width 913 height 618
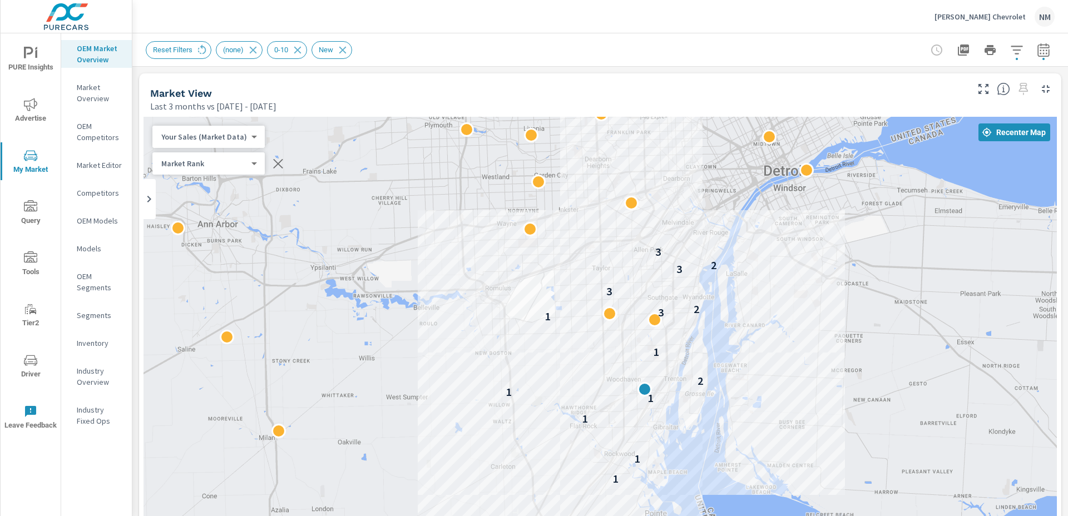
drag, startPoint x: 636, startPoint y: 399, endPoint x: 714, endPoint y: 142, distance: 268.6
click at [714, 142] on div "1 1 1 1 1 2 1 1 3 2 3 3 2 3" at bounding box center [599, 426] width 913 height 618
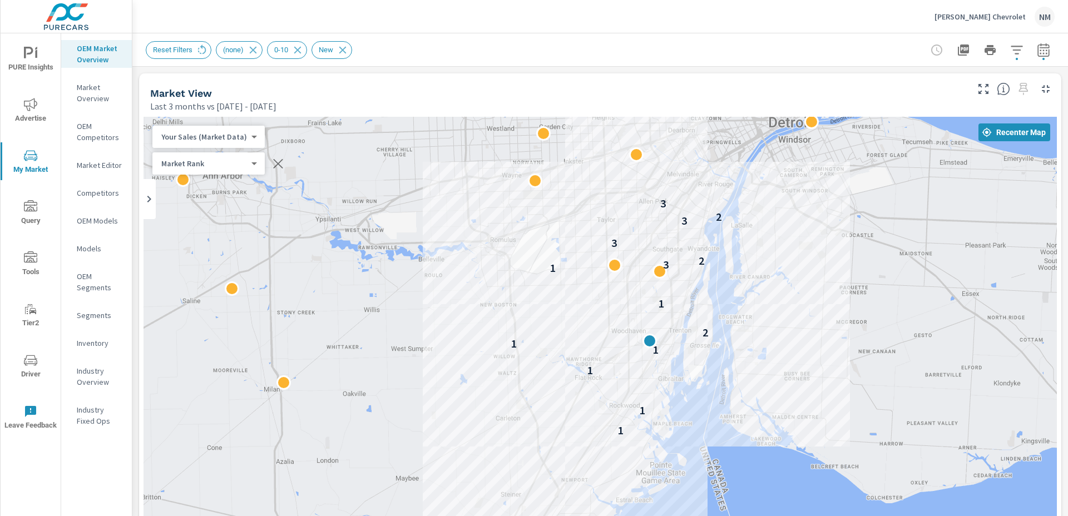
drag, startPoint x: 749, startPoint y: 314, endPoint x: 749, endPoint y: 284, distance: 29.5
click at [749, 284] on div "1 1 1 1 1 2 1 1 3 2 3 3 2 3" at bounding box center [599, 426] width 913 height 618
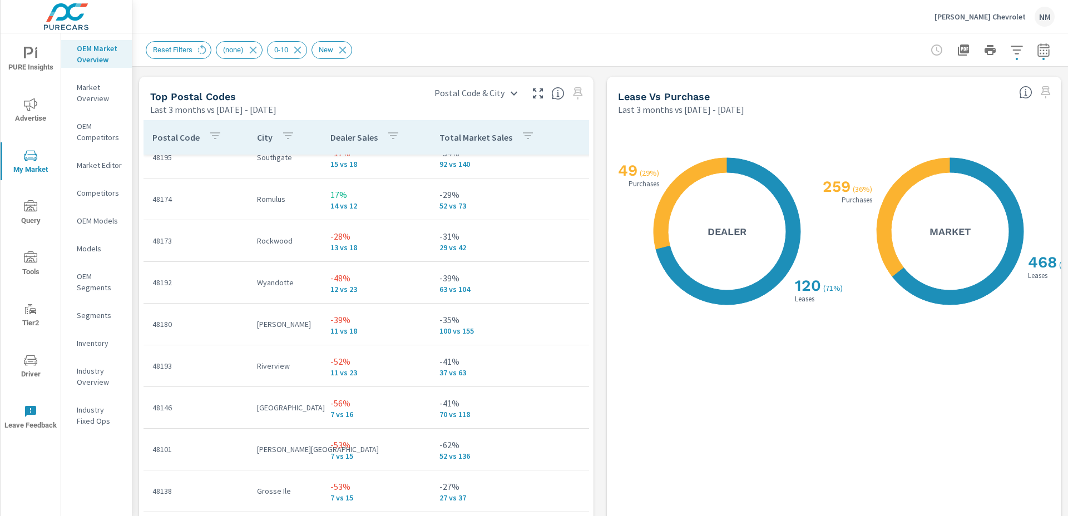
scroll to position [82, 0]
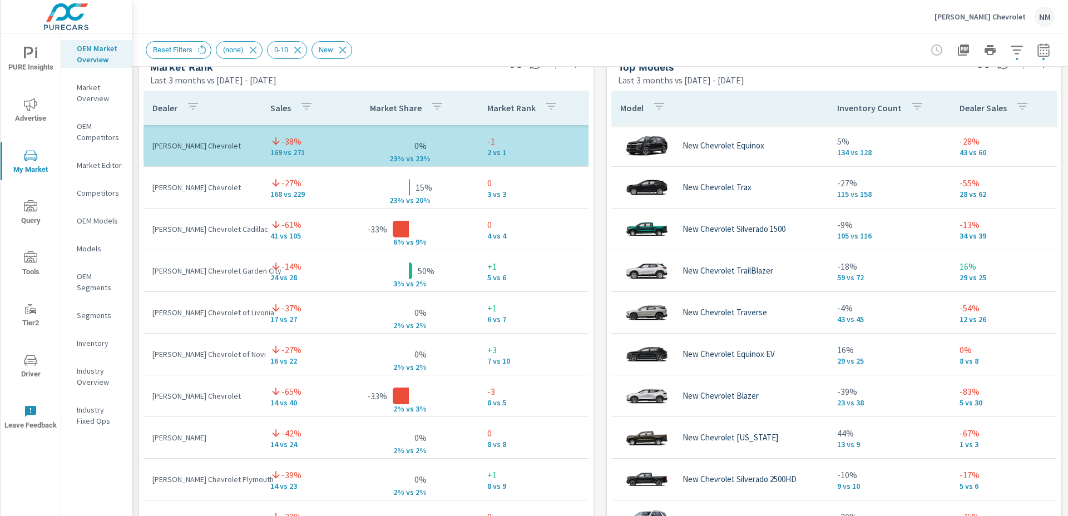
scroll to position [709, 0]
